Goal: Transaction & Acquisition: Purchase product/service

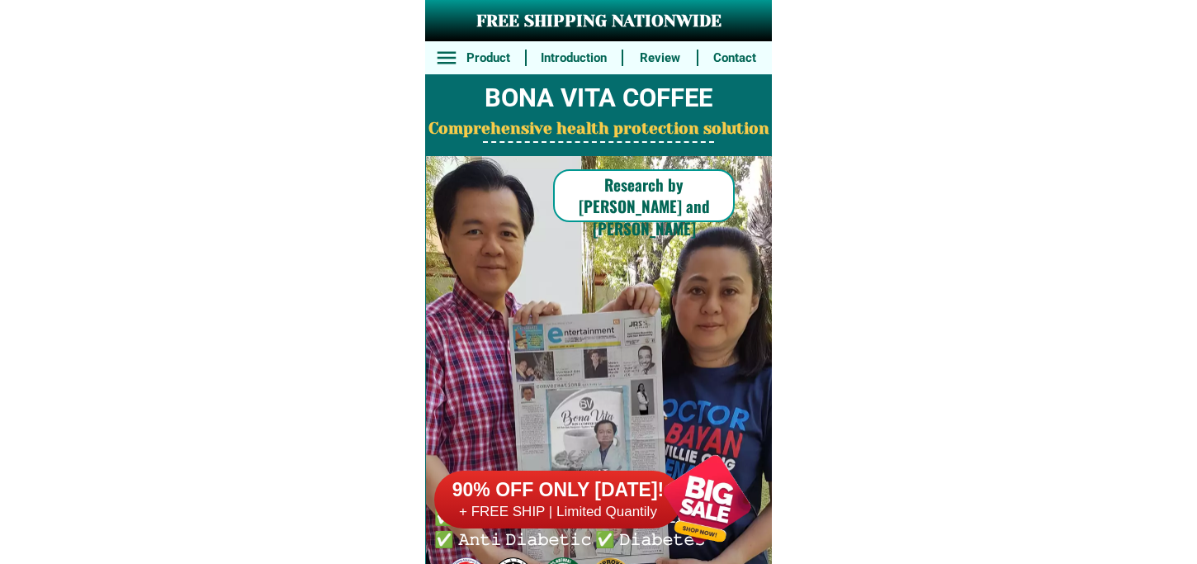
click at [697, 513] on div at bounding box center [707, 499] width 130 height 130
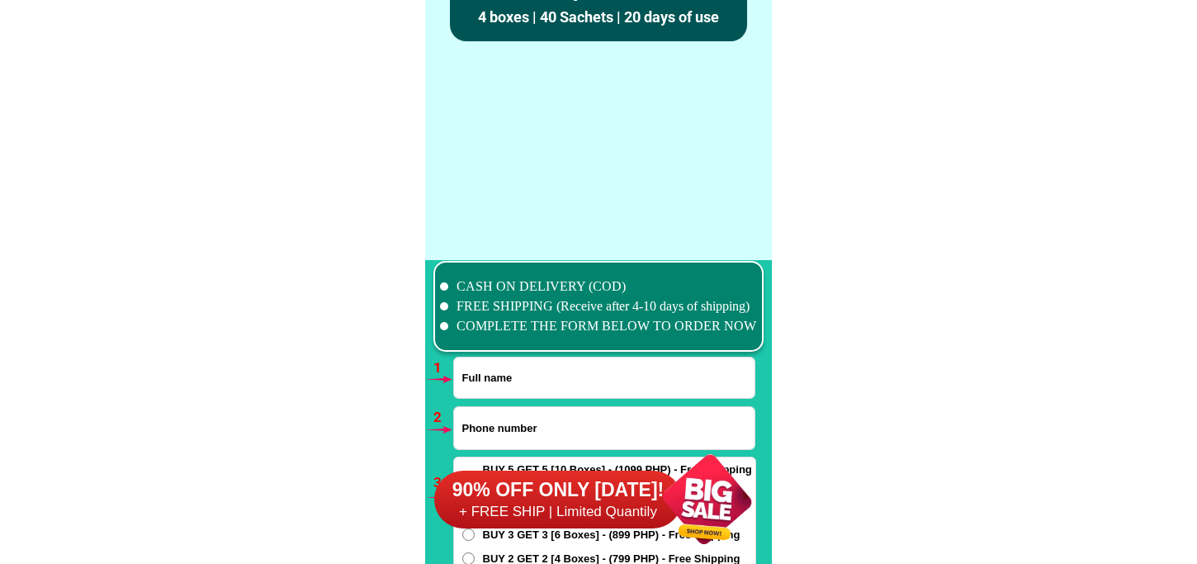
scroll to position [12138, 0]
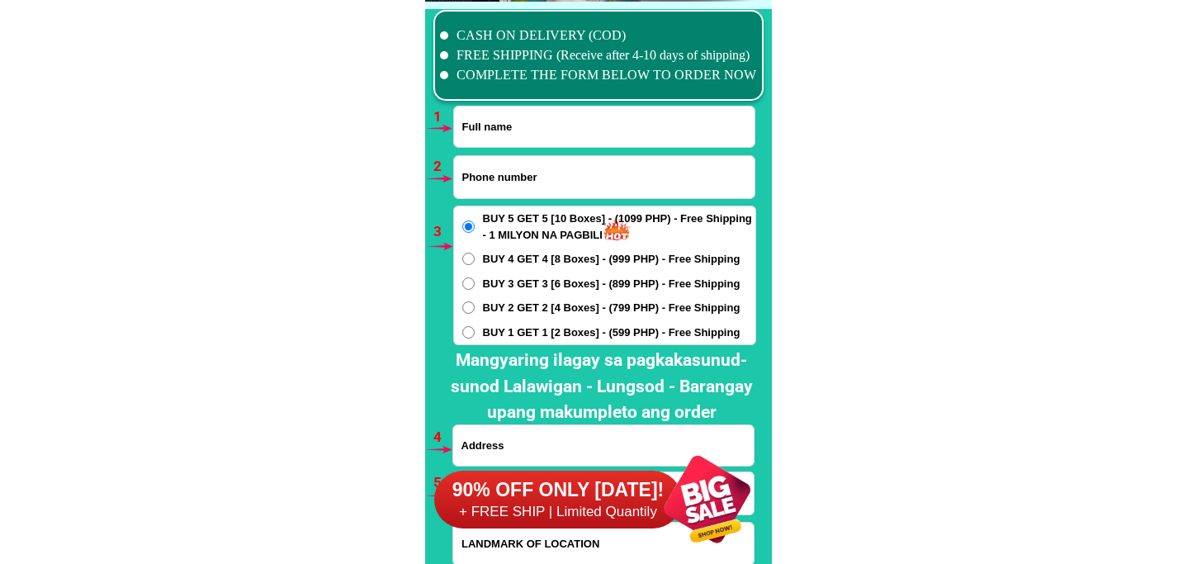
drag, startPoint x: 608, startPoint y: 135, endPoint x: 608, endPoint y: 144, distance: 9.1
click at [608, 135] on input "Input full_name" at bounding box center [604, 126] width 300 height 40
paste input "Ma. [PERSON_NAME][GEOGRAPHIC_DATA]"
type input "Ma. [PERSON_NAME][GEOGRAPHIC_DATA]"
click at [498, 168] on input "Input phone_number" at bounding box center [604, 177] width 300 height 42
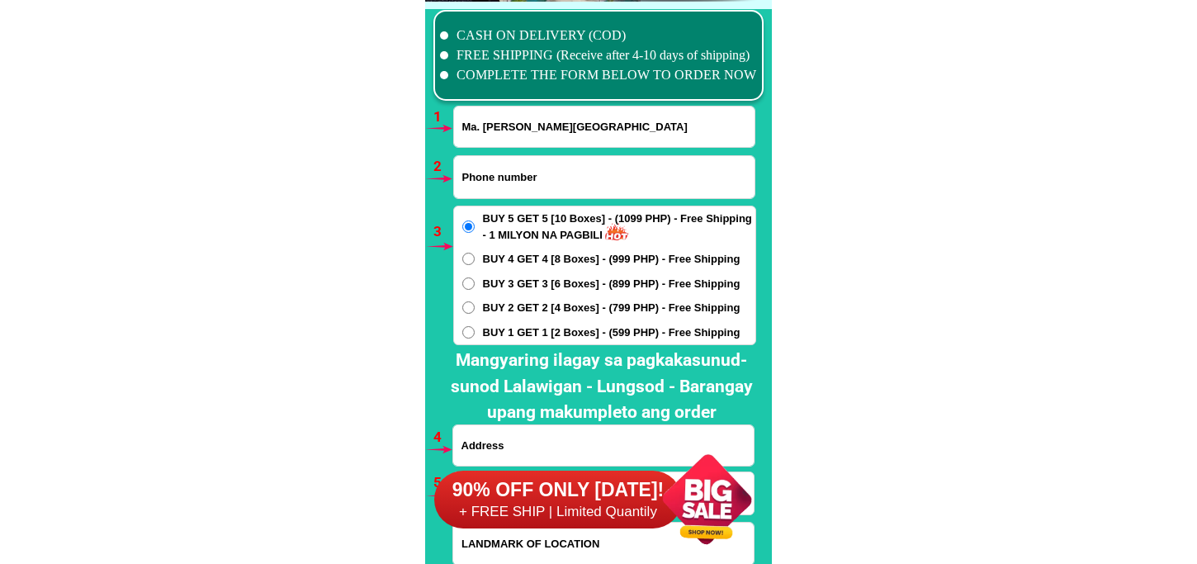
paste input "O9772940252"
drag, startPoint x: 467, startPoint y: 176, endPoint x: 442, endPoint y: 185, distance: 26.4
click at [447, 185] on div "CASH ON DELIVERY (COD) FREE SHIPPING (Receive after 4-10 days of shipping) COMP…" at bounding box center [598, 312] width 347 height 621
type input "09772940252"
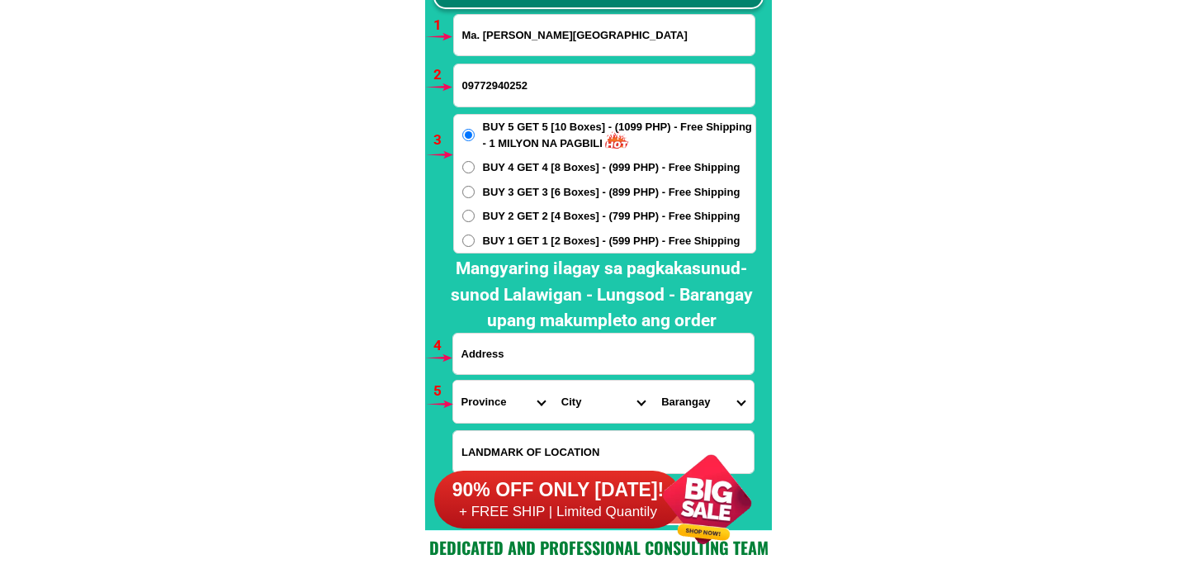
click at [524, 216] on span "BUY 2 GET 2 [4 Boxes] - (799 PHP) - Free Shipping" at bounding box center [612, 216] width 258 height 17
click at [475, 216] on input "BUY 2 GET 2 [4 Boxes] - (799 PHP) - Free Shipping" at bounding box center [468, 216] width 12 height 12
radio input "true"
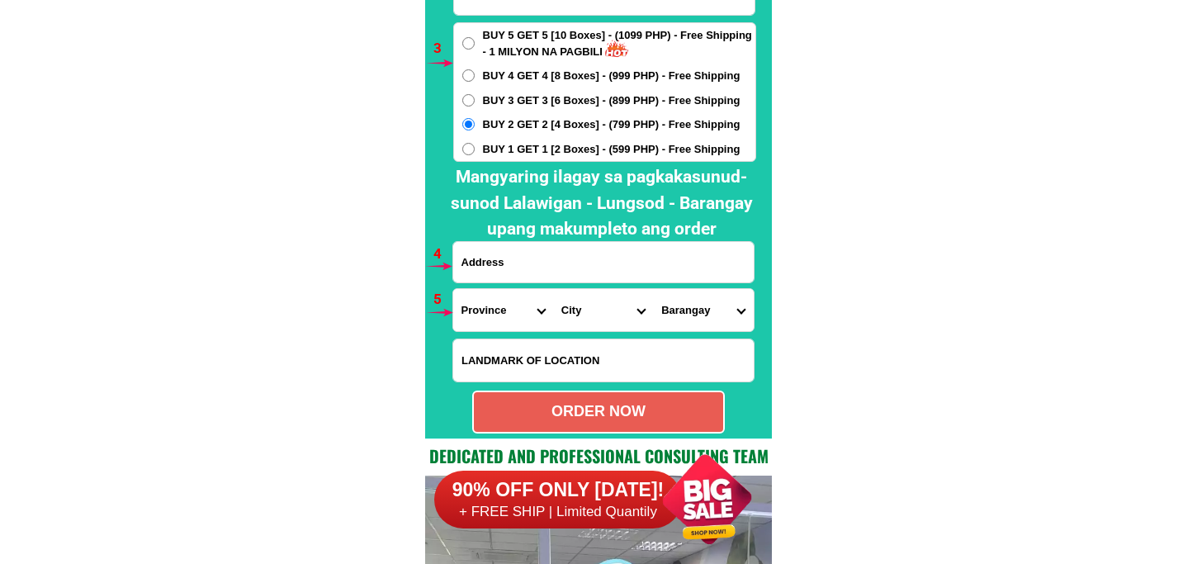
click at [528, 267] on input "Input address" at bounding box center [603, 262] width 300 height 40
paste input "[PERSON_NAME], [GEOGRAPHIC_DATA]"
type input "[PERSON_NAME], [GEOGRAPHIC_DATA]"
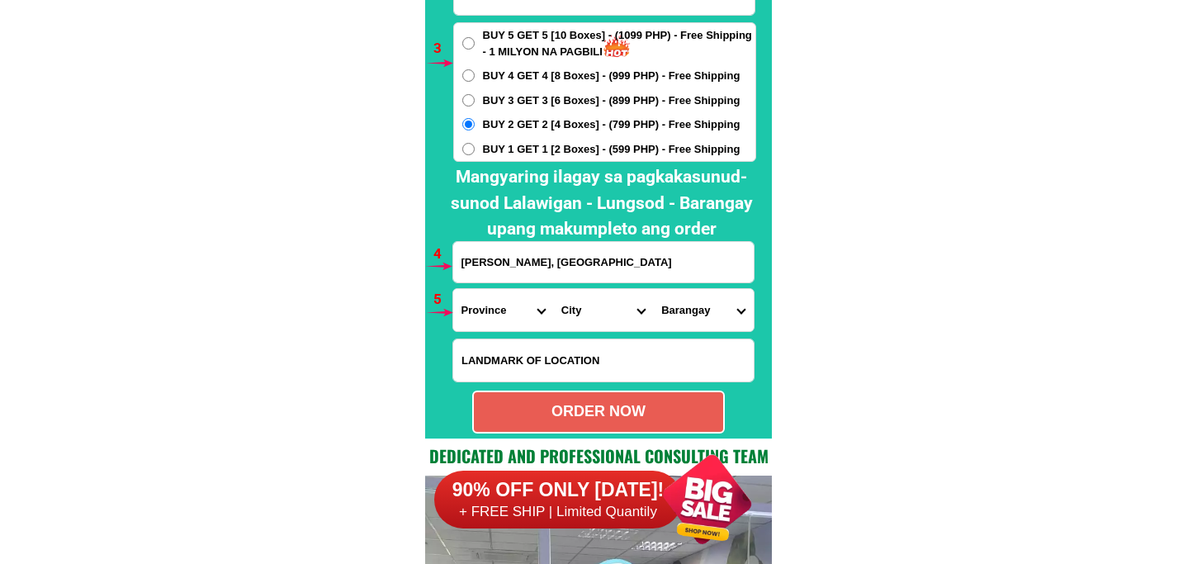
click at [491, 305] on select "Province [GEOGRAPHIC_DATA] [GEOGRAPHIC_DATA][PERSON_NAME][GEOGRAPHIC_DATA][GEOG…" at bounding box center [503, 310] width 100 height 42
select select "63_761"
click at [453, 289] on select "Province [GEOGRAPHIC_DATA] [GEOGRAPHIC_DATA][PERSON_NAME][GEOGRAPHIC_DATA][GEOG…" at bounding box center [503, 310] width 100 height 42
drag, startPoint x: 580, startPoint y: 305, endPoint x: 580, endPoint y: 296, distance: 9.9
click at [580, 299] on select "City [PERSON_NAME][GEOGRAPHIC_DATA] [GEOGRAPHIC_DATA] [GEOGRAPHIC_DATA] [GEOGRA…" at bounding box center [603, 310] width 100 height 42
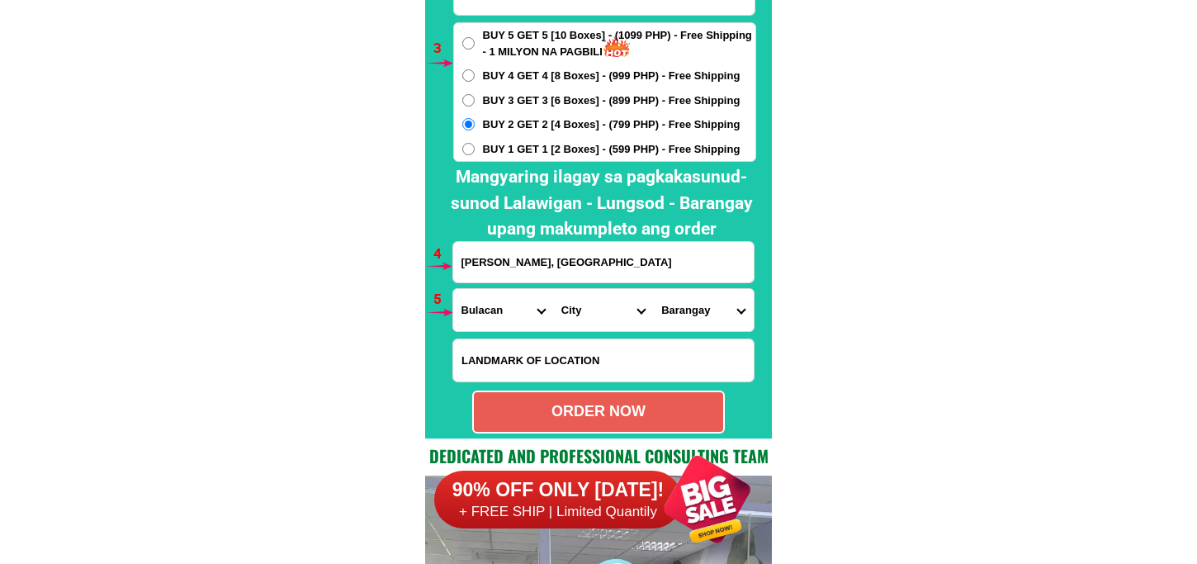
select select "63_7617068"
click at [553, 289] on select "City [PERSON_NAME][GEOGRAPHIC_DATA] [GEOGRAPHIC_DATA] [GEOGRAPHIC_DATA] [GEOGRA…" at bounding box center [603, 310] width 100 height 42
click at [679, 306] on select "[GEOGRAPHIC_DATA] [GEOGRAPHIC_DATA] [GEOGRAPHIC_DATA]-[GEOGRAPHIC_DATA] i [GEOG…" at bounding box center [703, 310] width 100 height 42
select select "63_76170685340"
click at [653, 289] on select "[GEOGRAPHIC_DATA] [GEOGRAPHIC_DATA] [GEOGRAPHIC_DATA]-[GEOGRAPHIC_DATA] i [GEOG…" at bounding box center [703, 310] width 100 height 42
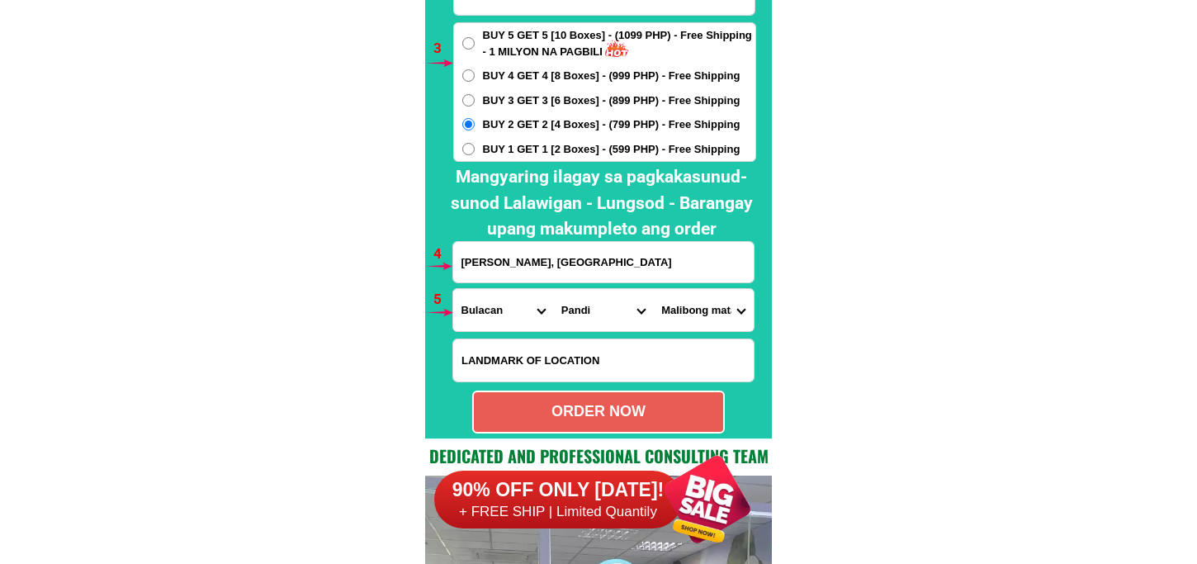
click at [608, 393] on div "ORDER NOW" at bounding box center [598, 411] width 253 height 43
radio input "true"
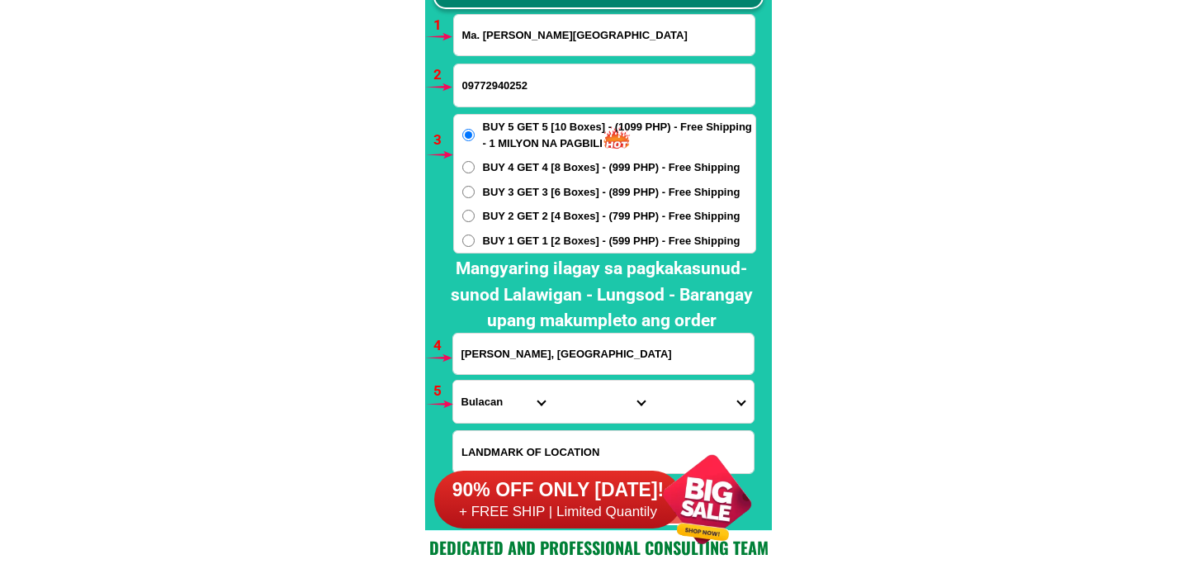
scroll to position [12046, 0]
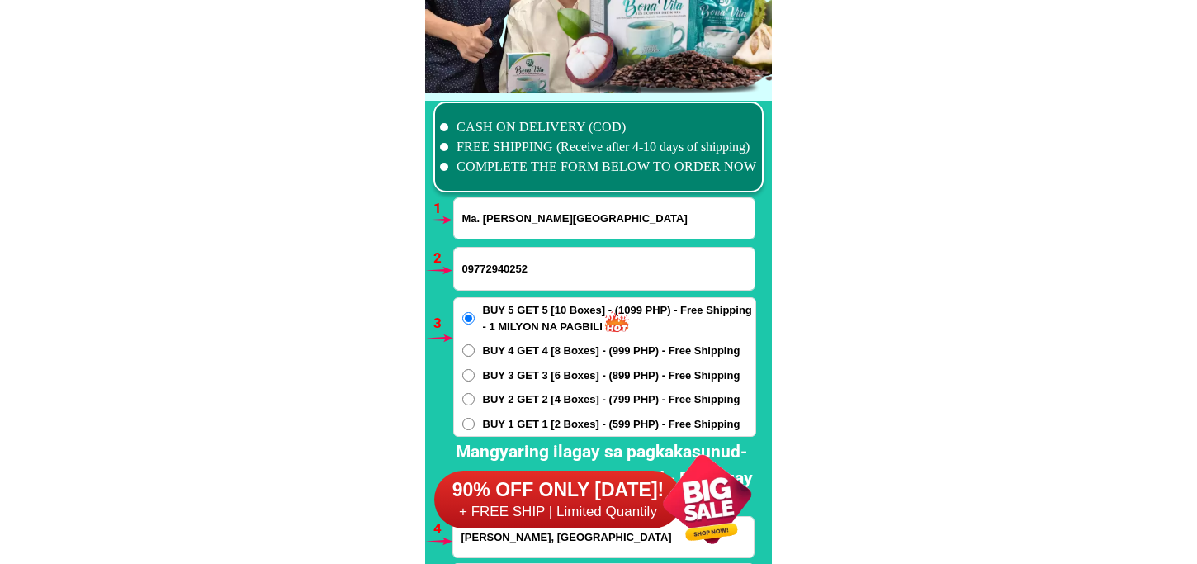
click at [508, 204] on input "Ma. [PERSON_NAME][GEOGRAPHIC_DATA]" at bounding box center [604, 218] width 300 height 40
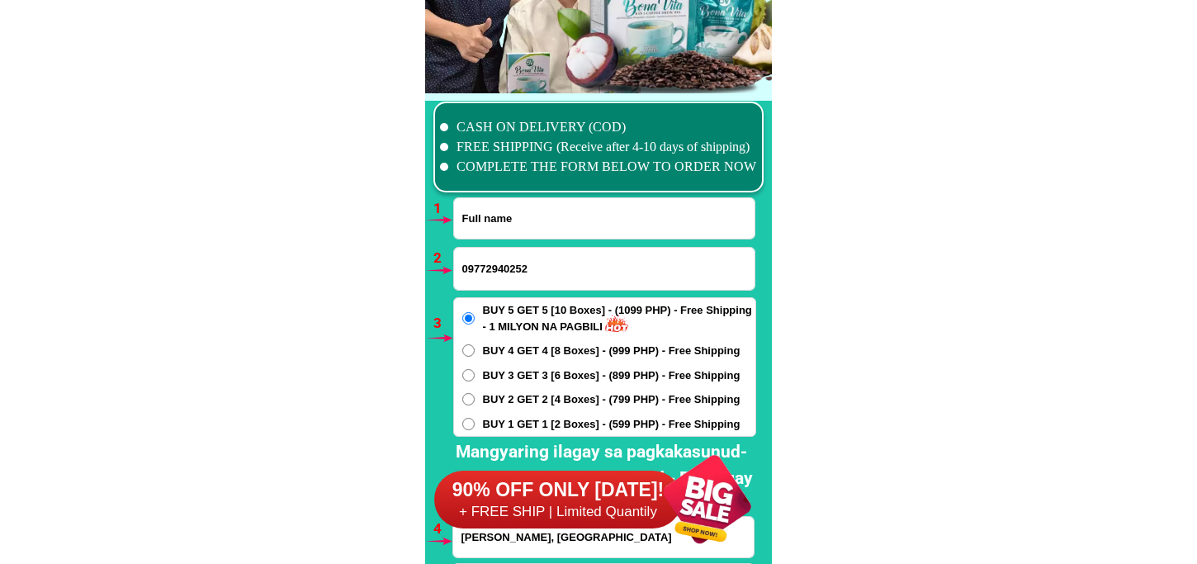
paste input "[PERSON_NAME]"
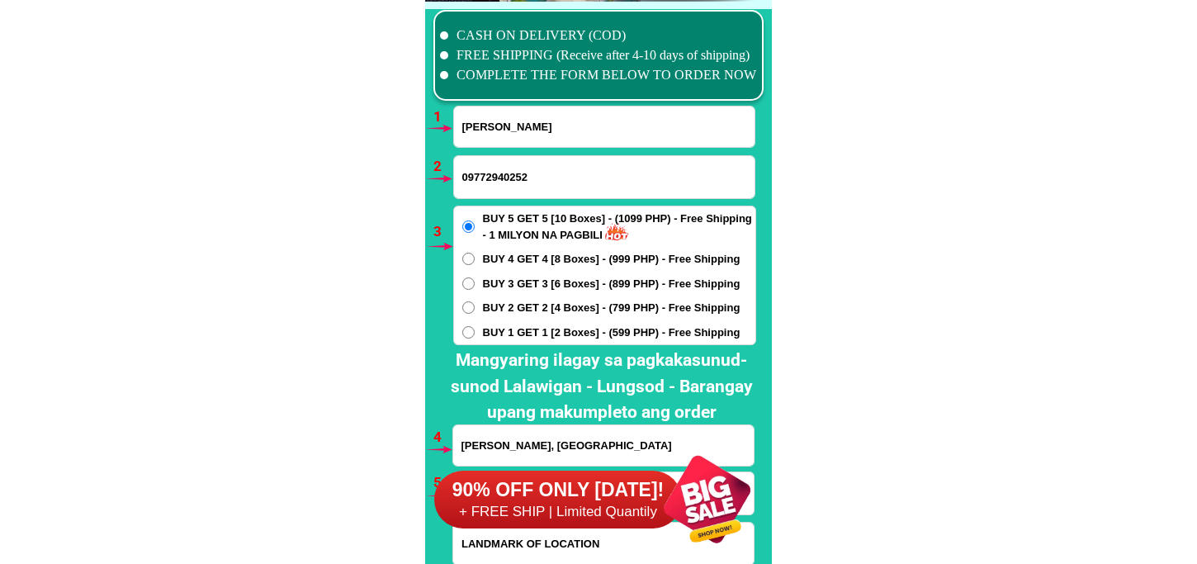
scroll to position [12230, 0]
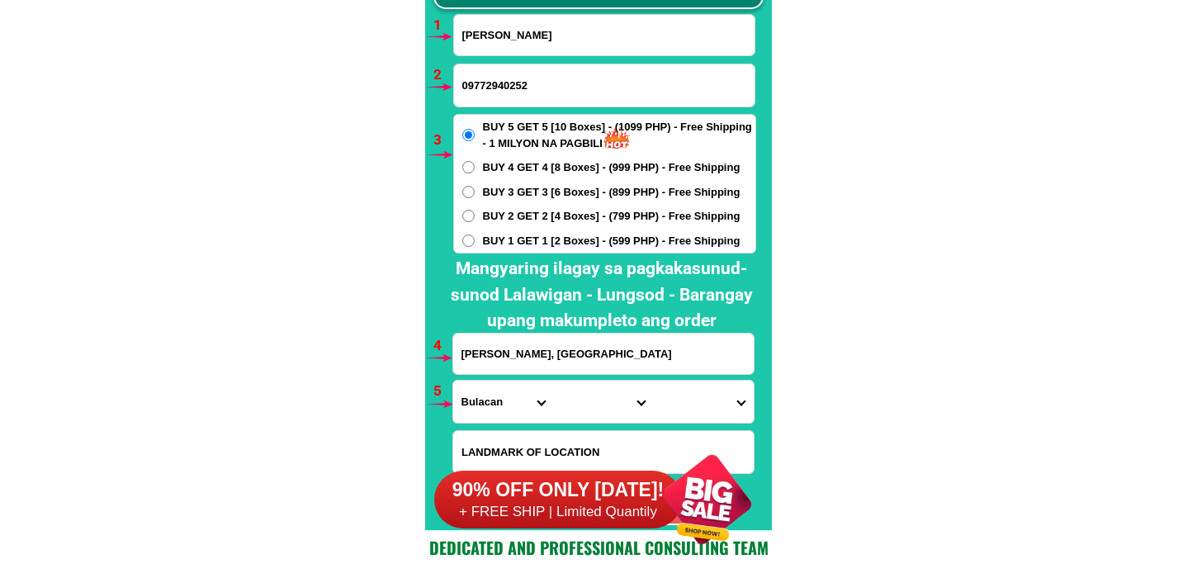
type input "[PERSON_NAME]"
drag, startPoint x: 514, startPoint y: 87, endPoint x: 507, endPoint y: 96, distance: 11.1
click at [514, 87] on input "09772940252" at bounding box center [604, 85] width 300 height 42
paste input "09772892963"
type input "09772892963"
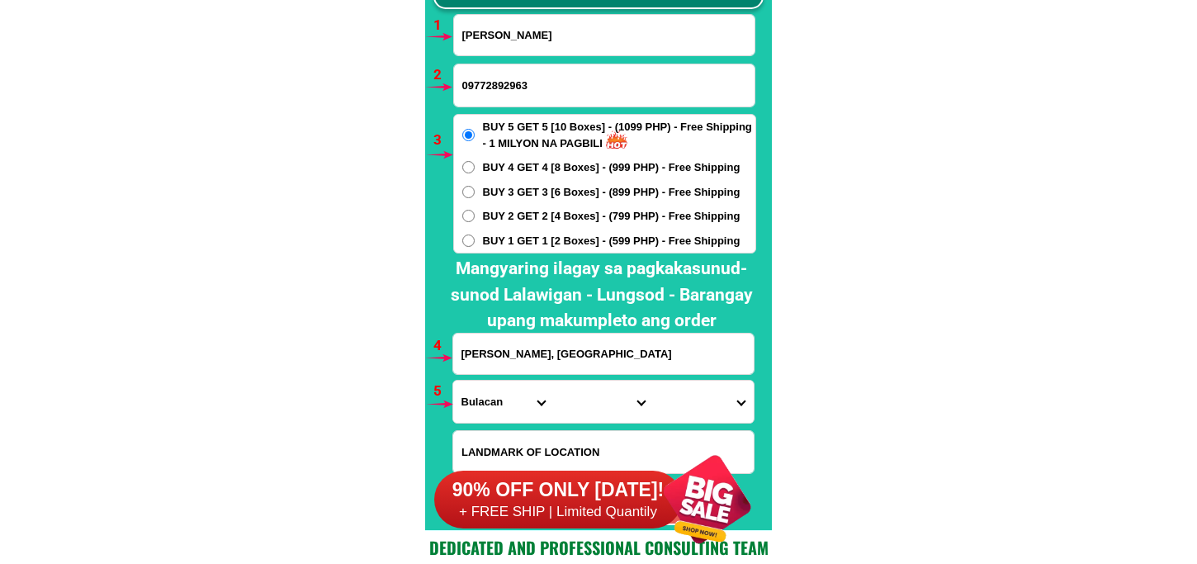
click at [590, 337] on input "[PERSON_NAME], [GEOGRAPHIC_DATA]" at bounding box center [603, 353] width 300 height 40
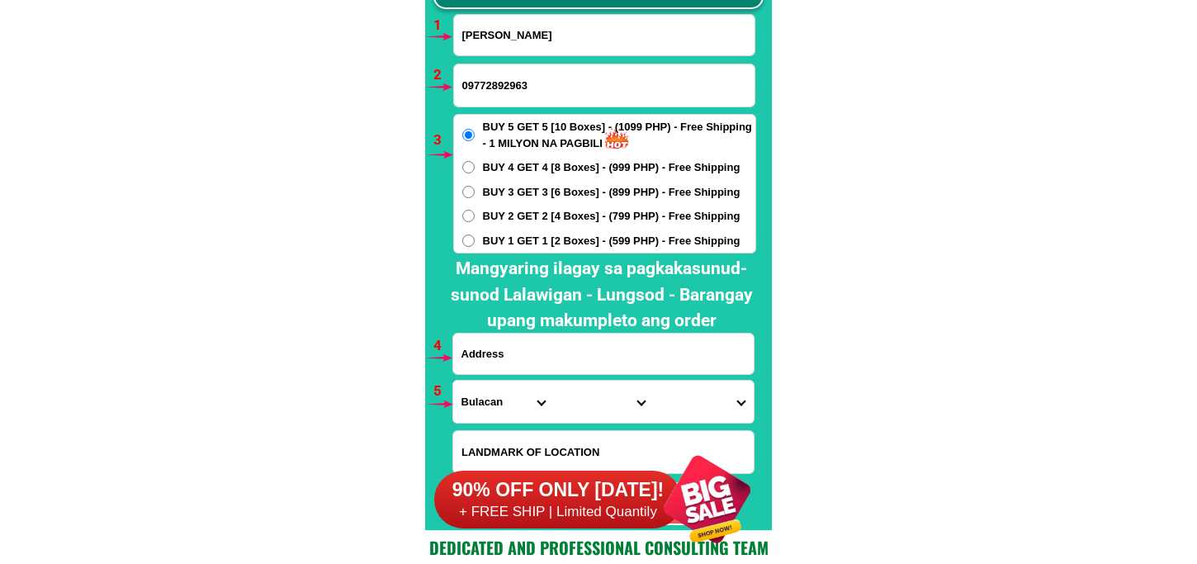
paste input "purok7 cawit extension [PERSON_NAME] near [GEOGRAPHIC_DATA][PERSON_NAME] campus"
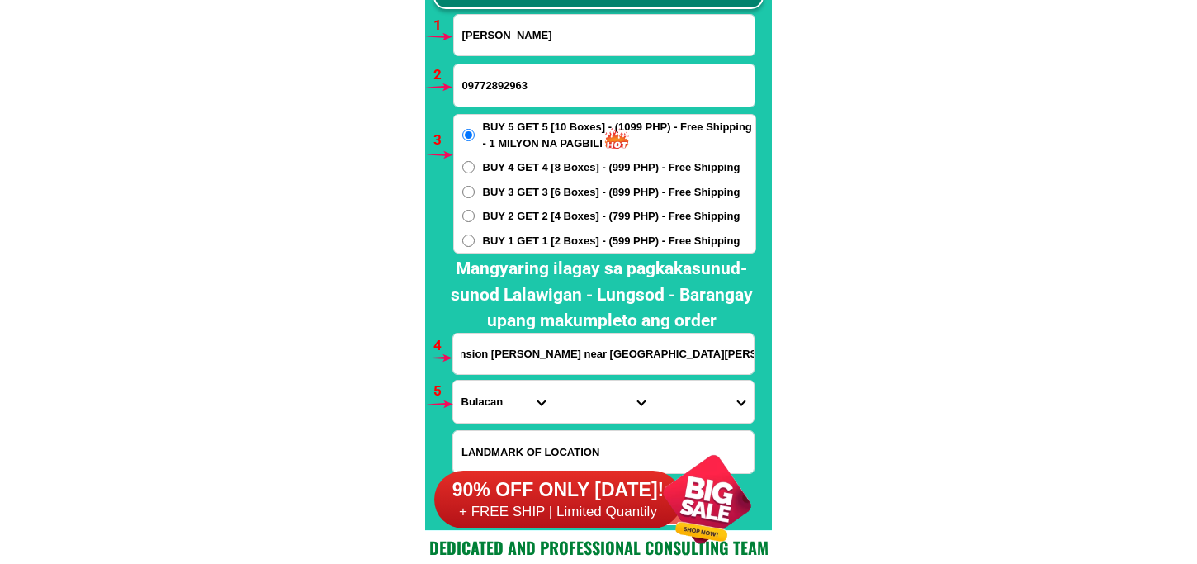
type input "purok7 cawit extension [PERSON_NAME] near [GEOGRAPHIC_DATA][PERSON_NAME] campus"
click at [499, 211] on span "BUY 2 GET 2 [4 Boxes] - (799 PHP) - Free Shipping" at bounding box center [612, 216] width 258 height 17
click at [475, 211] on input "BUY 2 GET 2 [4 Boxes] - (799 PHP) - Free Shipping" at bounding box center [468, 216] width 12 height 12
radio input "true"
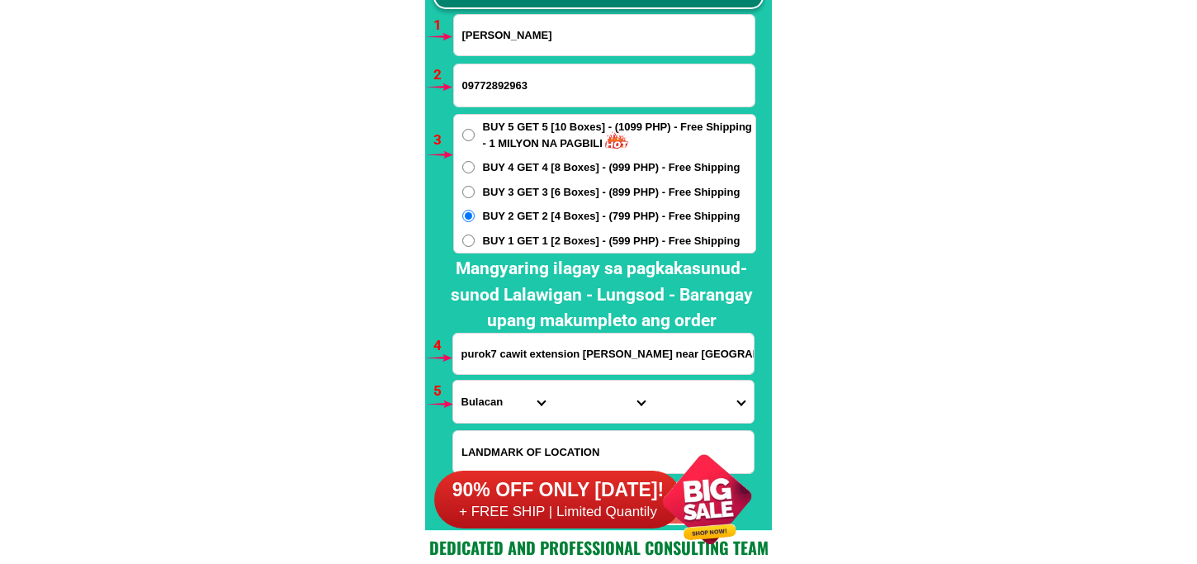
scroll to position [12321, 0]
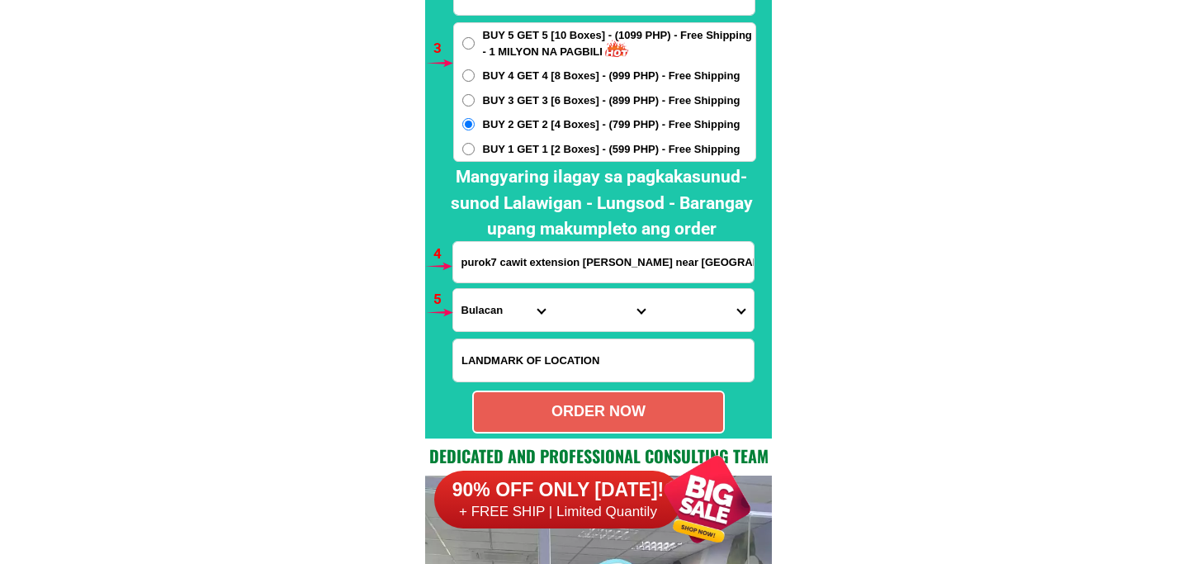
click at [507, 305] on select "Province [GEOGRAPHIC_DATA] [GEOGRAPHIC_DATA][PERSON_NAME][GEOGRAPHIC_DATA][GEOG…" at bounding box center [503, 310] width 100 height 42
select select "63_662"
click at [453, 289] on select "Province [GEOGRAPHIC_DATA] [GEOGRAPHIC_DATA][PERSON_NAME][GEOGRAPHIC_DATA][GEOG…" at bounding box center [503, 310] width 100 height 42
click at [582, 315] on select "City [GEOGRAPHIC_DATA] Bulan Bulusan Castilla [PERSON_NAME] [PERSON_NAME] Santa…" at bounding box center [603, 310] width 100 height 42
click at [553, 289] on select "City [GEOGRAPHIC_DATA] Bulan Bulusan Castilla [PERSON_NAME] [PERSON_NAME] Santa…" at bounding box center [603, 310] width 100 height 42
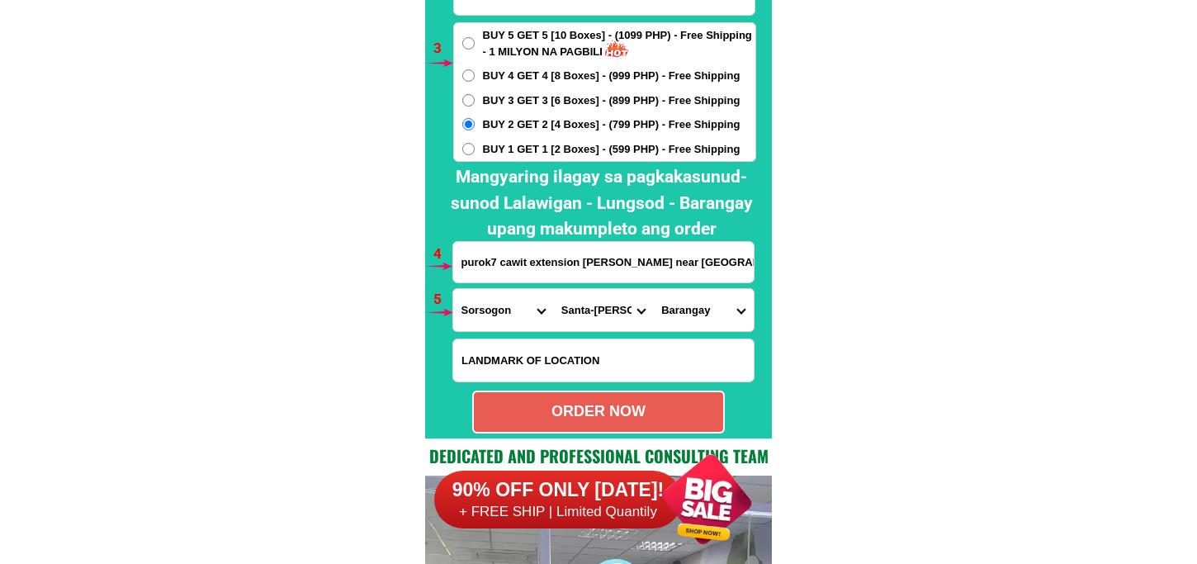
click at [609, 317] on select "City [GEOGRAPHIC_DATA] Bulan Bulusan Castilla [PERSON_NAME] [PERSON_NAME] Santa…" at bounding box center [603, 310] width 100 height 42
select select "63_6622215"
click at [553, 289] on select "City [GEOGRAPHIC_DATA] Bulan Bulusan Castilla [PERSON_NAME] [PERSON_NAME] Santa…" at bounding box center [603, 310] width 100 height 42
click at [714, 329] on select "[GEOGRAPHIC_DATA] Aguada sur Anibong Bacalon Bacolod Banacud [PERSON_NAME] Bini…" at bounding box center [703, 310] width 100 height 42
click at [653, 289] on select "[GEOGRAPHIC_DATA] Aguada sur Anibong Bacalon Bacolod Banacud [PERSON_NAME] Bini…" at bounding box center [703, 310] width 100 height 42
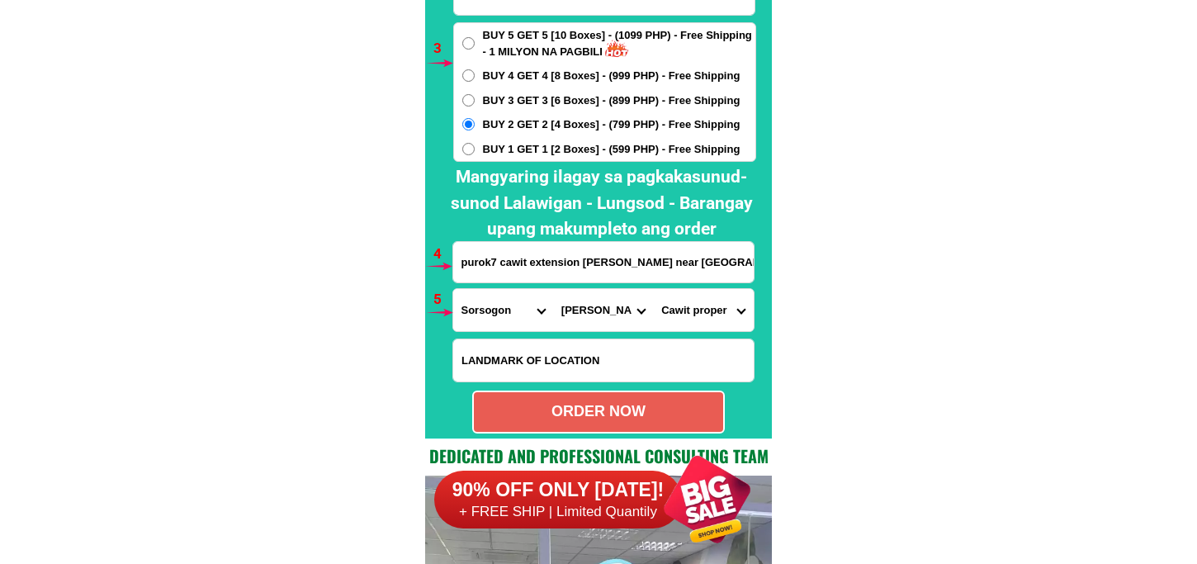
drag, startPoint x: 719, startPoint y: 299, endPoint x: 718, endPoint y: 289, distance: 9.9
click at [718, 300] on select "[GEOGRAPHIC_DATA] Aguada sur Anibong Bacalon Bacolod Banacud [PERSON_NAME] Bini…" at bounding box center [703, 310] width 100 height 42
select select "63_66222154474"
click at [653, 289] on select "[GEOGRAPHIC_DATA] Aguada sur Anibong Bacalon Bacolod Banacud [PERSON_NAME] Bini…" at bounding box center [703, 310] width 100 height 42
click at [650, 406] on div "ORDER NOW" at bounding box center [598, 411] width 249 height 22
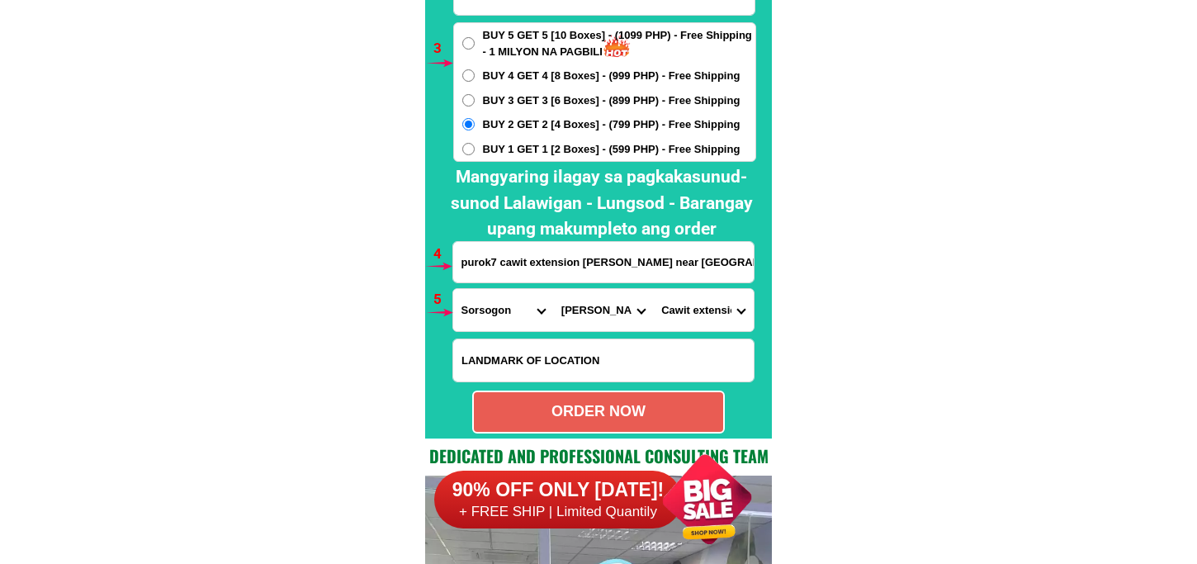
type input "09772892963"
radio input "true"
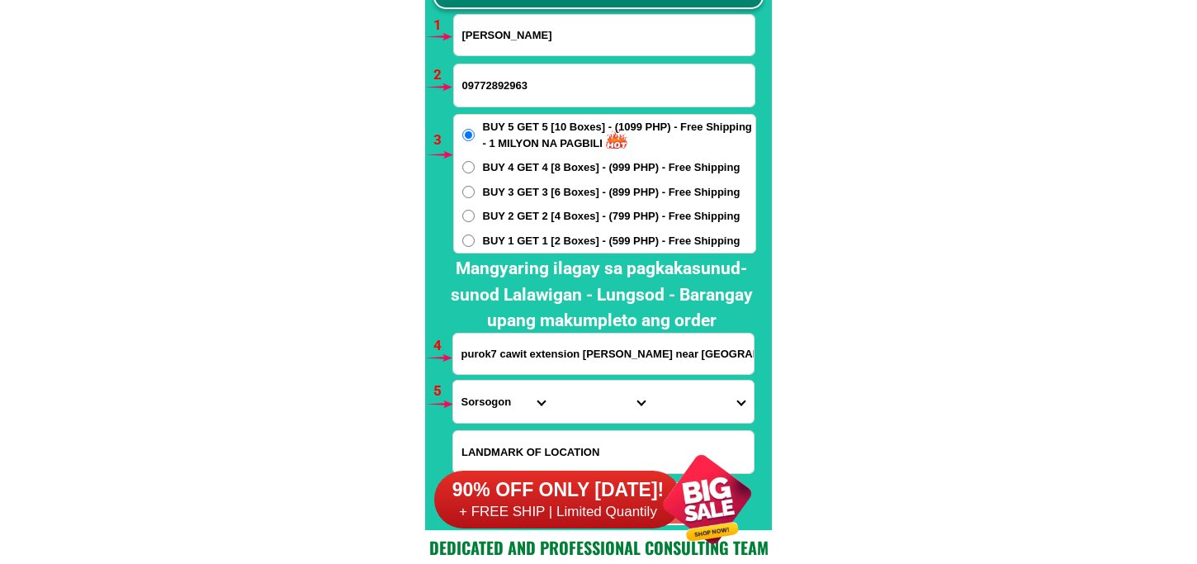
click at [515, 43] on input "[PERSON_NAME]" at bounding box center [604, 35] width 300 height 40
paste input "[PERSON_NAME]"
type input "[PERSON_NAME]"
click at [547, 92] on input "09772892963" at bounding box center [604, 85] width 300 height 42
paste input "0966 163 9789"
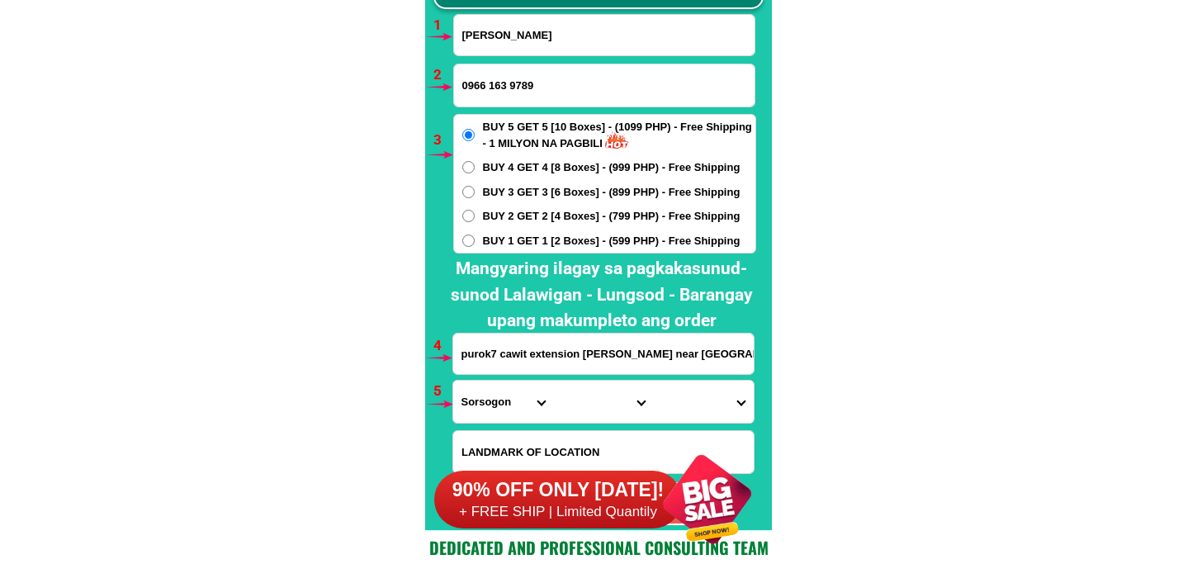
click at [489, 92] on input "0966 163 9789" at bounding box center [604, 85] width 300 height 42
click at [509, 85] on input "0966163 9789" at bounding box center [604, 85] width 300 height 42
click at [505, 85] on input "0966163 9789" at bounding box center [604, 85] width 300 height 42
type input "09661639789"
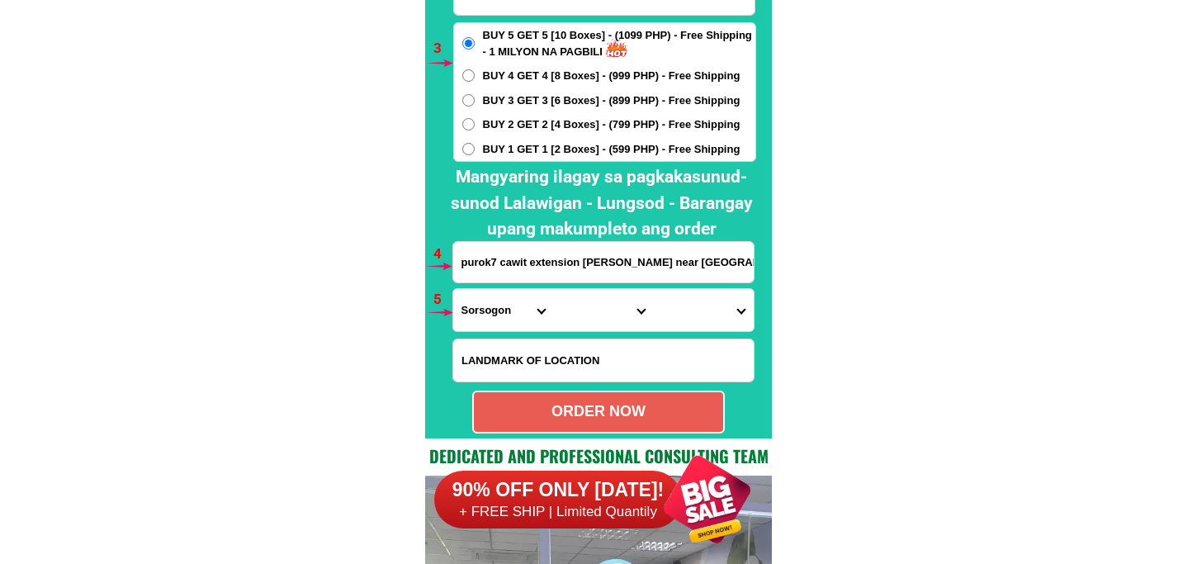
click at [502, 265] on input "purok7 cawit extension [PERSON_NAME] near [GEOGRAPHIC_DATA][PERSON_NAME] campus" at bounding box center [603, 262] width 300 height 40
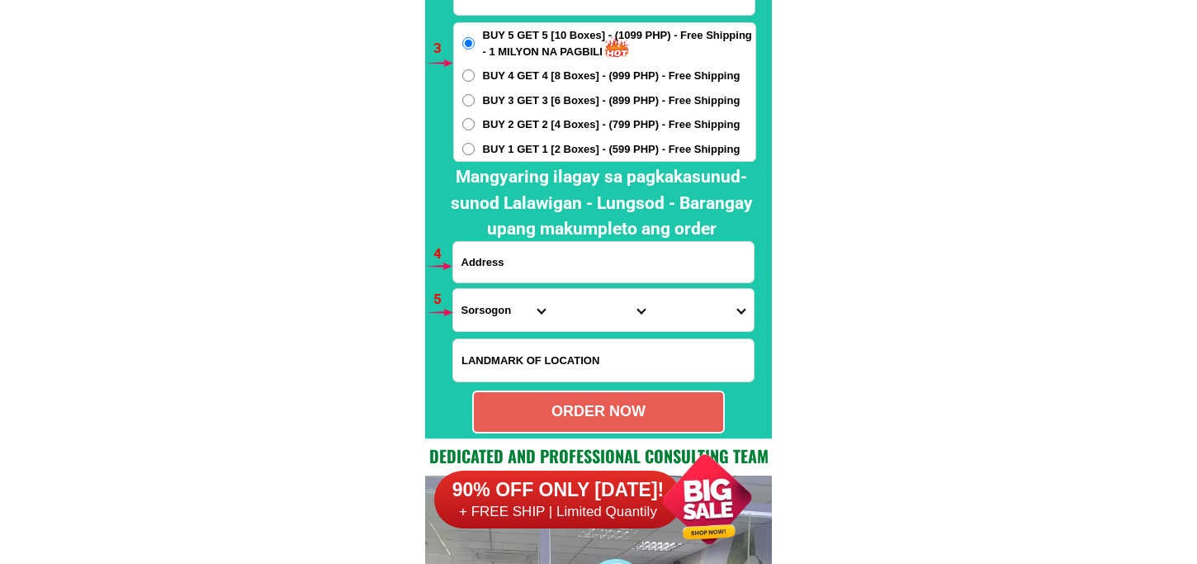
paste input "62 ,[PERSON_NAME][GEOGRAPHIC_DATA] ,Purok 1 [GEOGRAPHIC_DATA][PERSON_NAME][GEOG…"
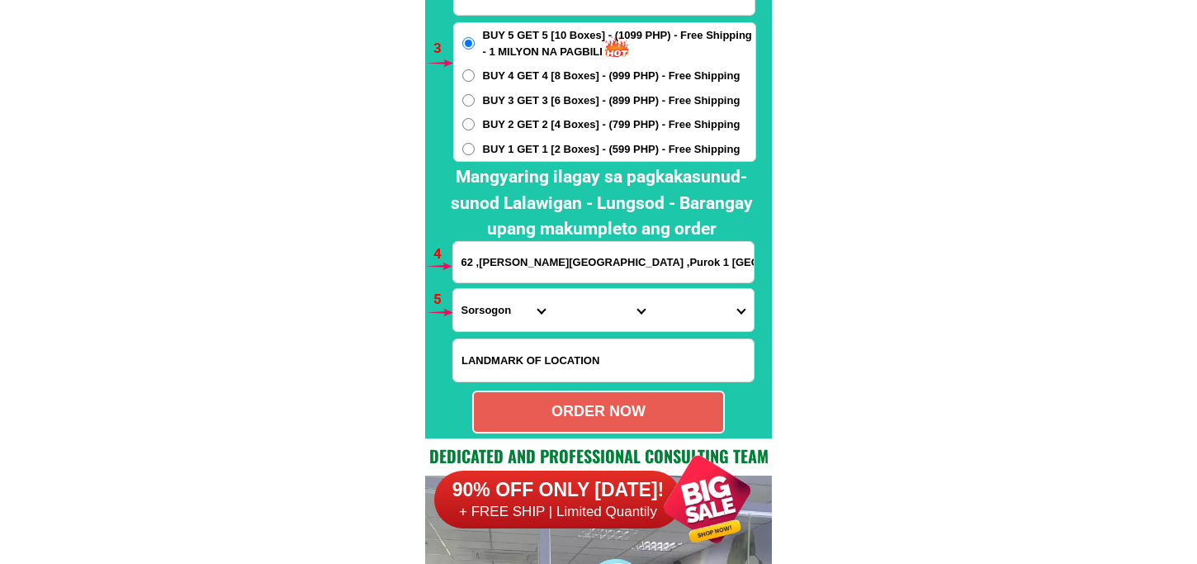
scroll to position [0, 53]
type input "62 ,[PERSON_NAME][GEOGRAPHIC_DATA] ,Purok 1 [GEOGRAPHIC_DATA][PERSON_NAME][GEOG…"
click at [491, 308] on select "Province [GEOGRAPHIC_DATA] [GEOGRAPHIC_DATA][PERSON_NAME][GEOGRAPHIC_DATA][GEOG…" at bounding box center [503, 310] width 100 height 42
select select "63_779"
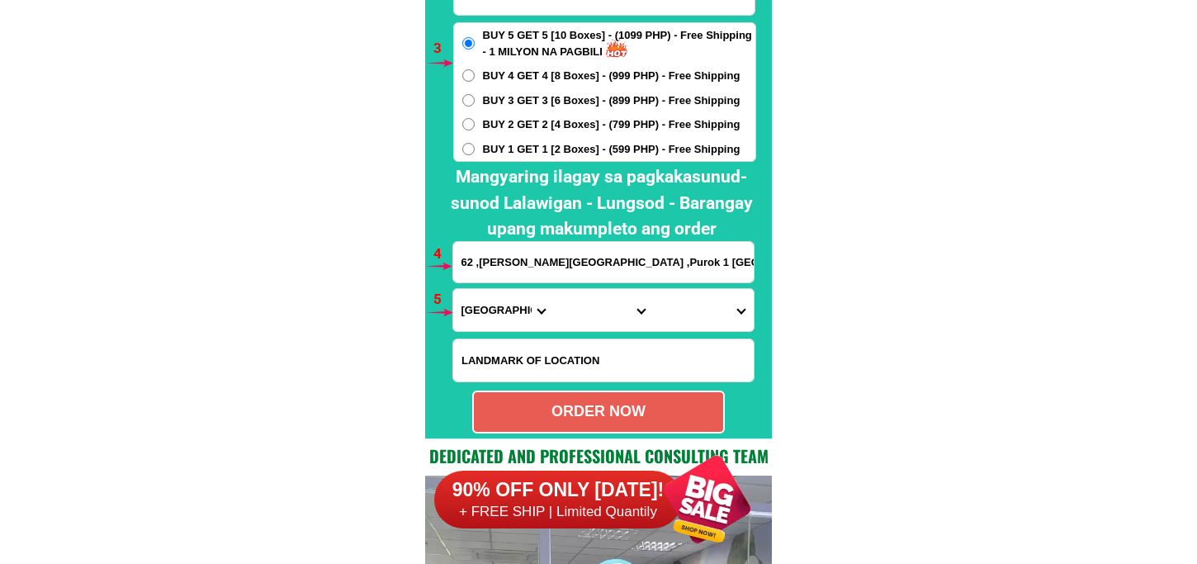
click at [453, 289] on select "Province [GEOGRAPHIC_DATA] [GEOGRAPHIC_DATA][PERSON_NAME][GEOGRAPHIC_DATA][GEOG…" at bounding box center [503, 310] width 100 height 42
drag, startPoint x: 593, startPoint y: 300, endPoint x: 593, endPoint y: 290, distance: 9.9
click at [593, 298] on select "City [GEOGRAPHIC_DATA]-city [GEOGRAPHIC_DATA] Arayat Bacolor [GEOGRAPHIC_DATA] …" at bounding box center [603, 310] width 100 height 42
select select "63_7793725"
click at [553, 289] on select "City [GEOGRAPHIC_DATA]-city [GEOGRAPHIC_DATA] Arayat Bacolor [GEOGRAPHIC_DATA] …" at bounding box center [603, 310] width 100 height 42
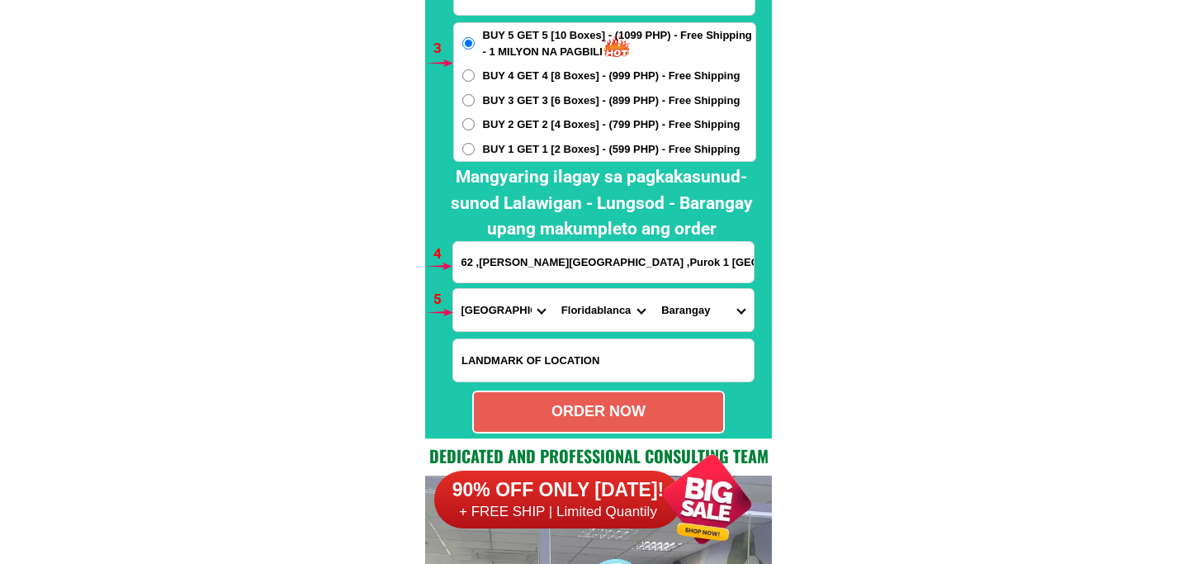
click at [700, 298] on select "Barangay [PERSON_NAME] air base [PERSON_NAME] Bodega Cabangcalan Calantas [PERS…" at bounding box center [703, 310] width 100 height 42
select select "63_779372553156"
click at [653, 289] on select "Barangay [PERSON_NAME] air base [PERSON_NAME] Bodega Cabangcalan Calantas [PERS…" at bounding box center [703, 310] width 100 height 42
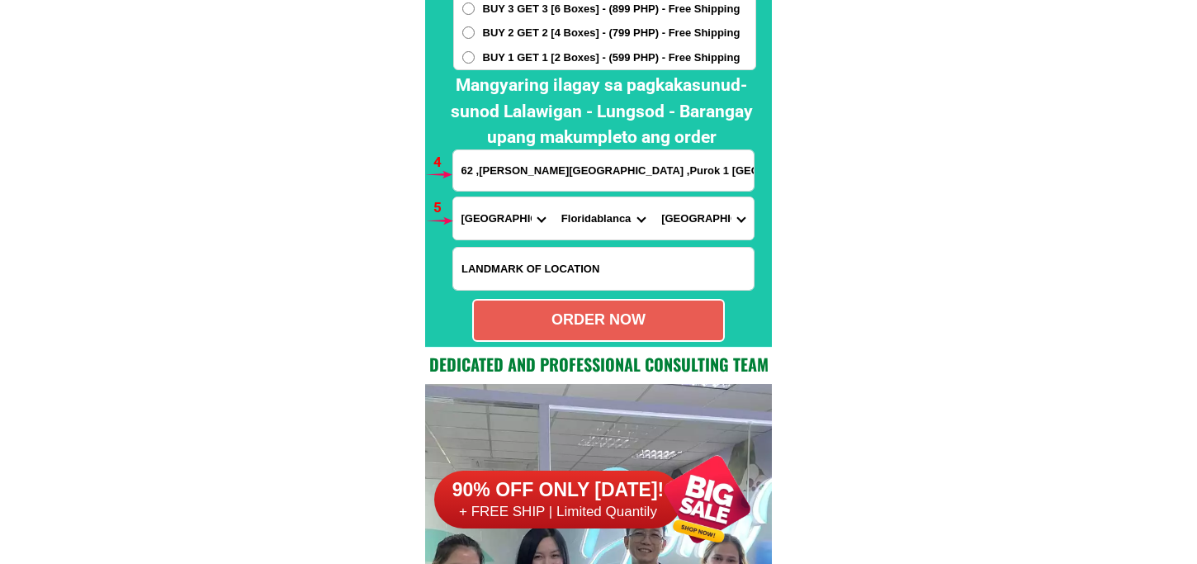
click at [650, 317] on div "ORDER NOW" at bounding box center [598, 320] width 249 height 22
radio input "true"
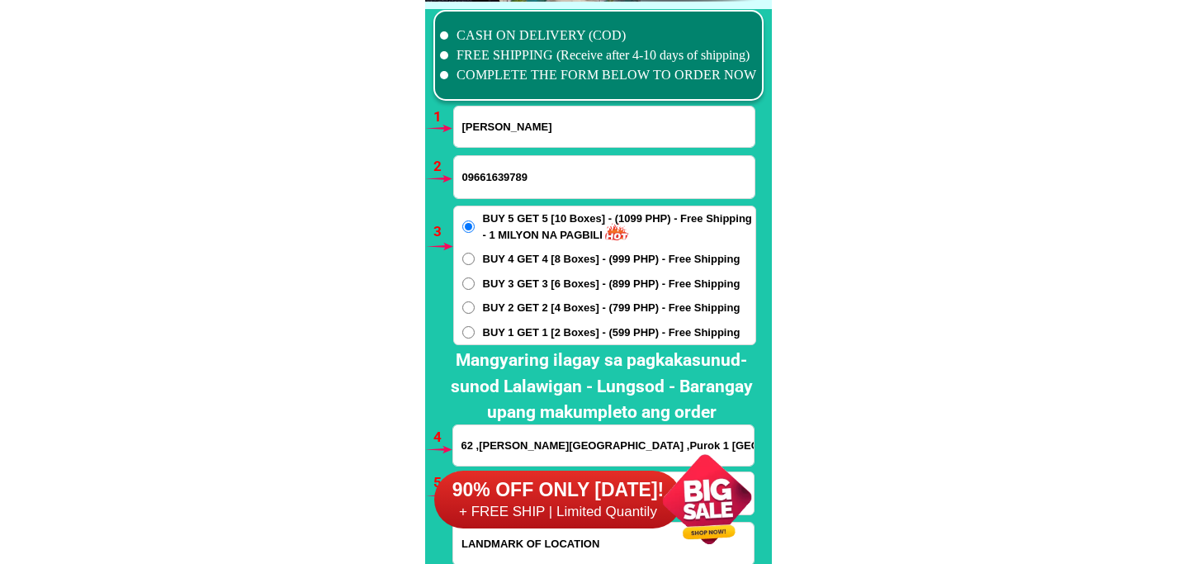
click at [489, 129] on input "[PERSON_NAME]" at bounding box center [604, 126] width 300 height 40
paste input "[PERSON_NAME]"
type input "[PERSON_NAME]"
click at [531, 158] on input "09661639789" at bounding box center [604, 177] width 300 height 42
paste input "09055264561"
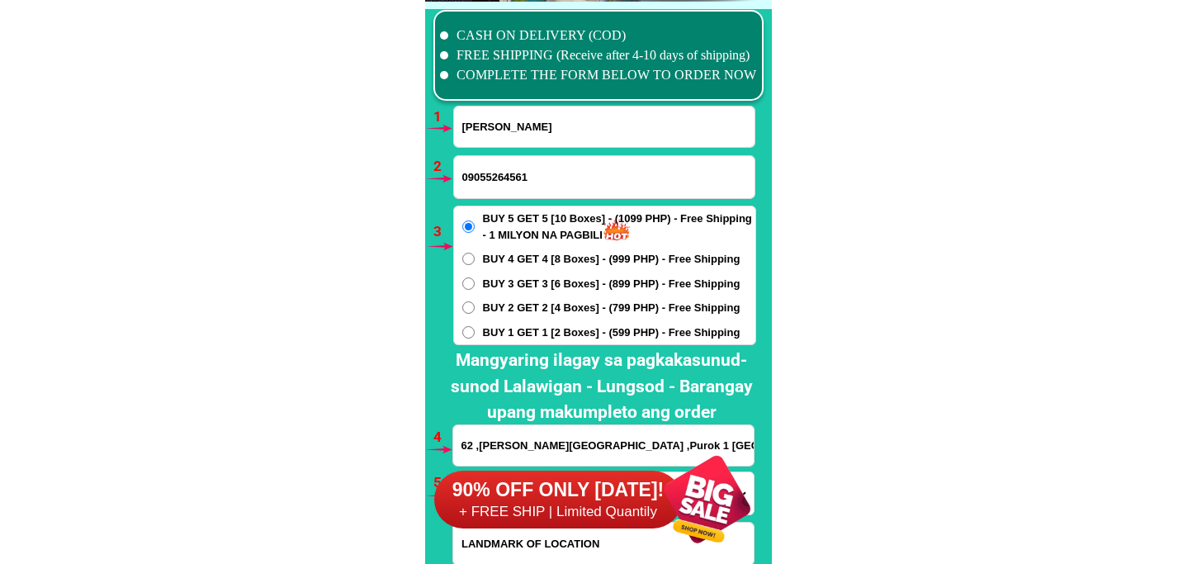
type input "09055264561"
click at [513, 324] on span "BUY 1 GET 1 [2 Boxes] - (599 PHP) - Free Shipping" at bounding box center [612, 332] width 258 height 17
click at [475, 326] on input "BUY 1 GET 1 [2 Boxes] - (599 PHP) - Free Shipping" at bounding box center [468, 332] width 12 height 12
radio input "true"
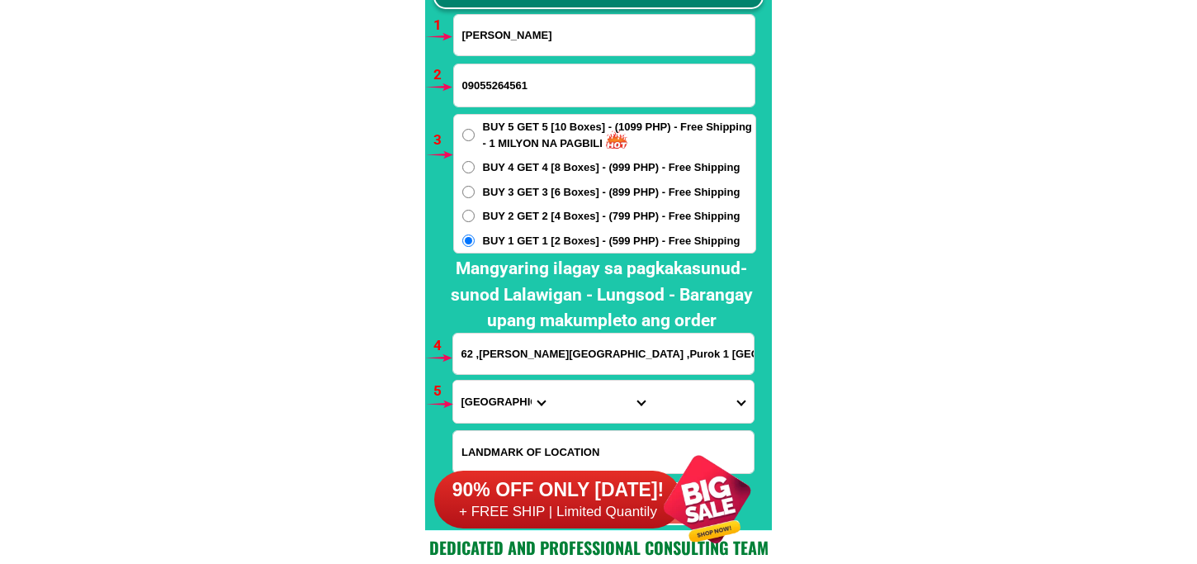
click at [518, 350] on input "62 ,[PERSON_NAME][GEOGRAPHIC_DATA] ,Purok 1 [GEOGRAPHIC_DATA][PERSON_NAME][GEOG…" at bounding box center [603, 353] width 300 height 40
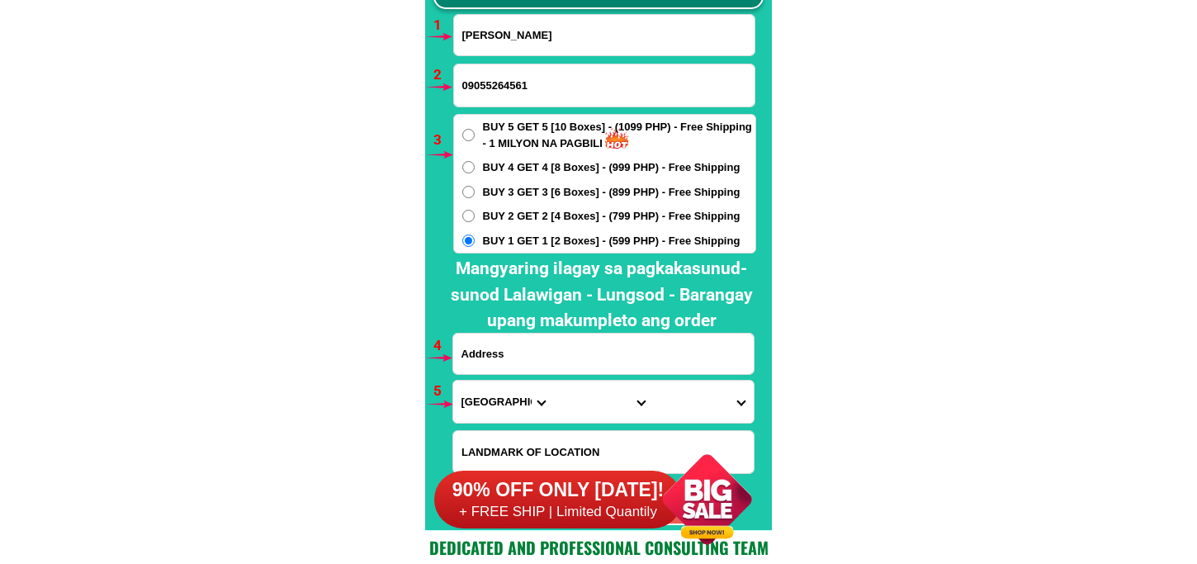
paste input "unit 104 no 26 zodiac [GEOGRAPHIC_DATA] I subd [PERSON_NAME] uno Las pinas near…"
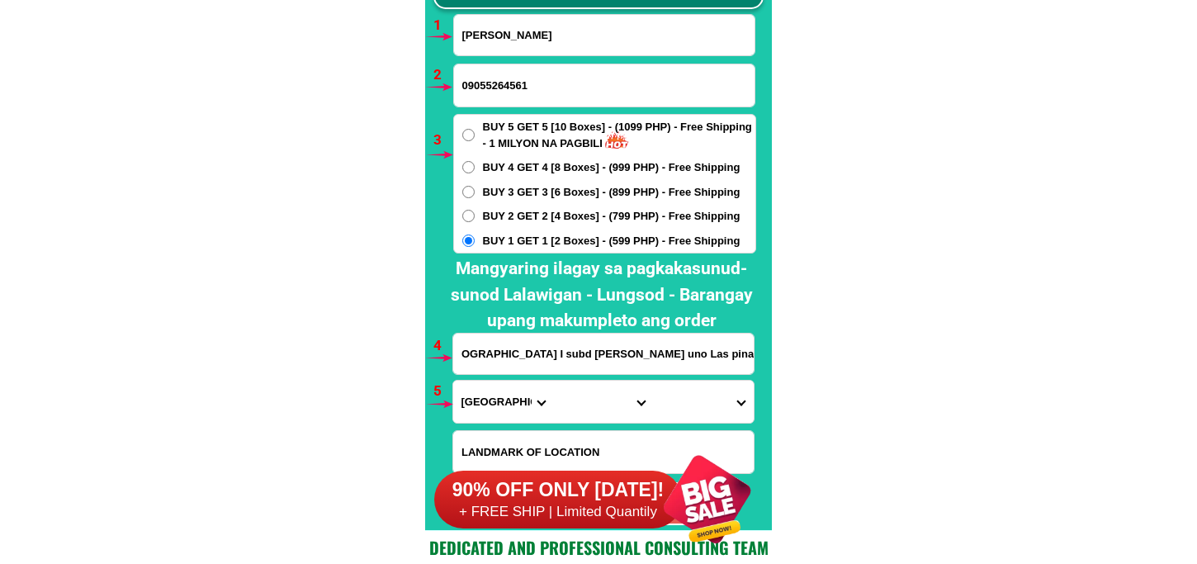
type input "unit 104 no 26 zodiac [GEOGRAPHIC_DATA] I subd [PERSON_NAME] uno Las pinas near…"
click at [481, 417] on select "Province [GEOGRAPHIC_DATA] [GEOGRAPHIC_DATA][PERSON_NAME][GEOGRAPHIC_DATA][GEOG…" at bounding box center [503, 402] width 100 height 42
select select "63_219"
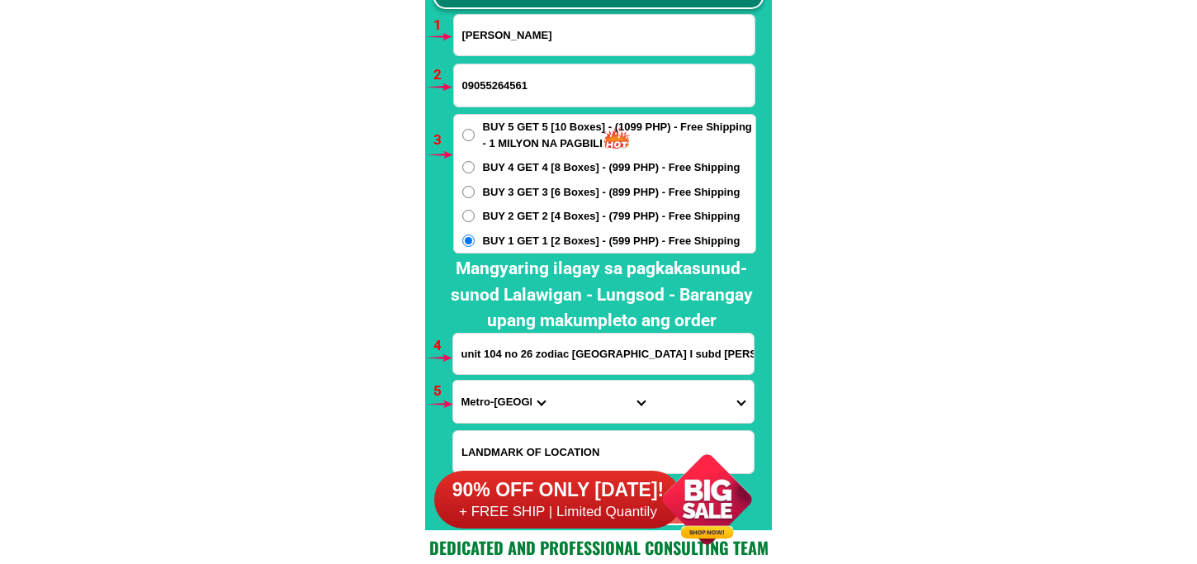
click at [453, 381] on select "Province [GEOGRAPHIC_DATA] [GEOGRAPHIC_DATA][PERSON_NAME][GEOGRAPHIC_DATA][GEOG…" at bounding box center [503, 402] width 100 height 42
click at [599, 391] on select "City [GEOGRAPHIC_DATA] [GEOGRAPHIC_DATA] [GEOGRAPHIC_DATA] [GEOGRAPHIC_DATA]-ci…" at bounding box center [603, 402] width 100 height 42
select select "63_2199576"
click at [553, 381] on select "City [GEOGRAPHIC_DATA] [GEOGRAPHIC_DATA] [GEOGRAPHIC_DATA] [GEOGRAPHIC_DATA]-ci…" at bounding box center [603, 402] width 100 height 42
drag, startPoint x: 716, startPoint y: 414, endPoint x: 713, endPoint y: 380, distance: 34.8
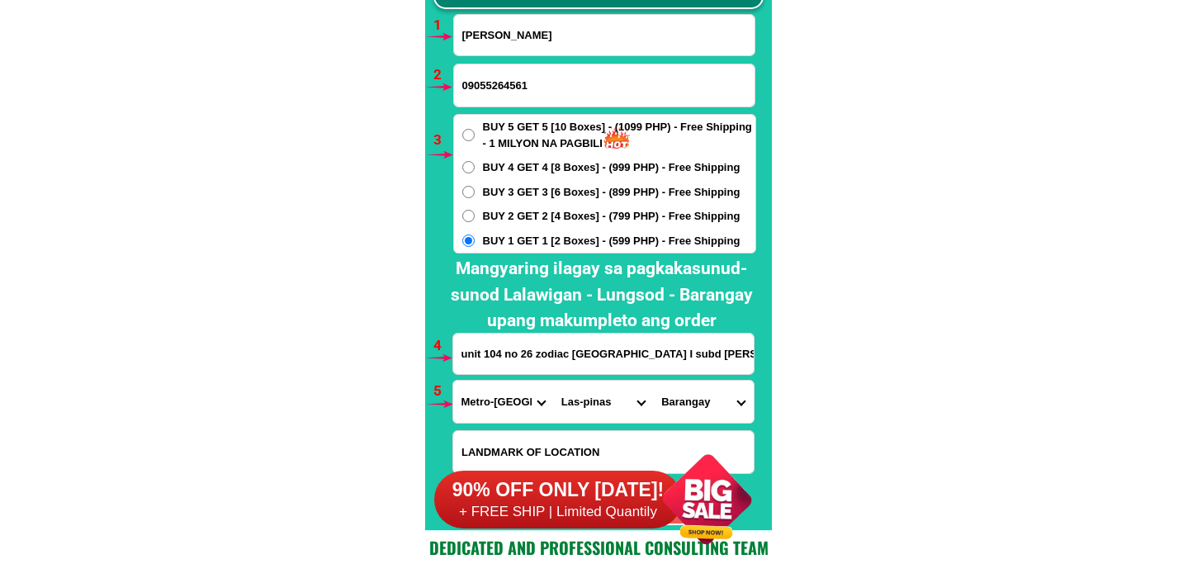
click at [716, 414] on select "Barangay [PERSON_NAME] dos [PERSON_NAME] uno B. f. international village [PERSO…" at bounding box center [703, 402] width 100 height 42
select select "63_21995761164"
click at [653, 381] on select "Barangay [PERSON_NAME] dos [PERSON_NAME] uno B. f. international village [PERSO…" at bounding box center [703, 402] width 100 height 42
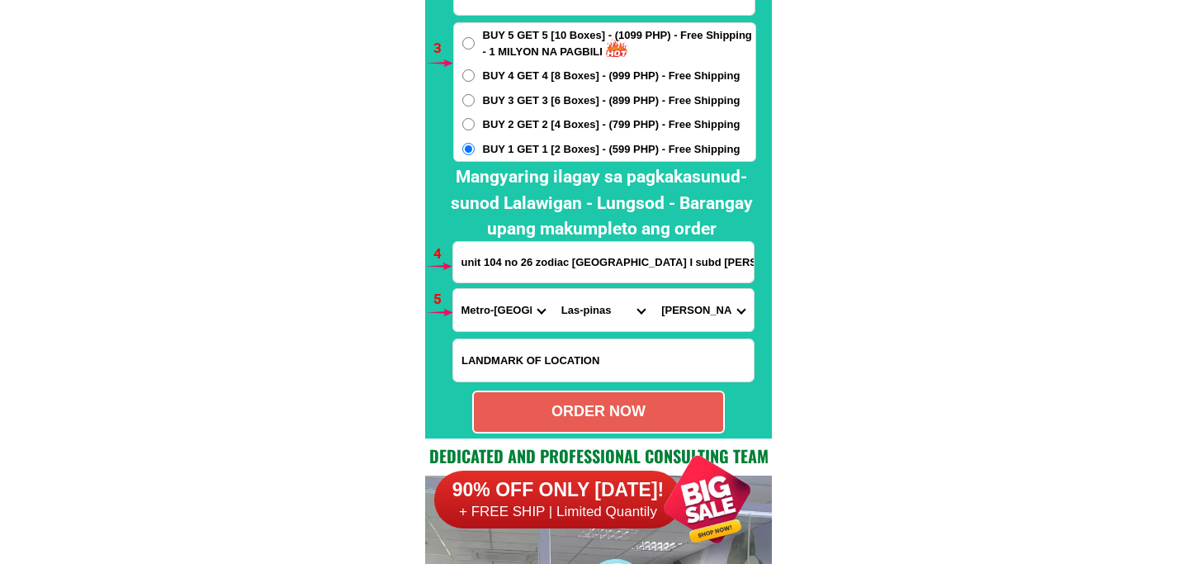
click at [641, 407] on div "ORDER NOW" at bounding box center [598, 411] width 249 height 22
radio input "true"
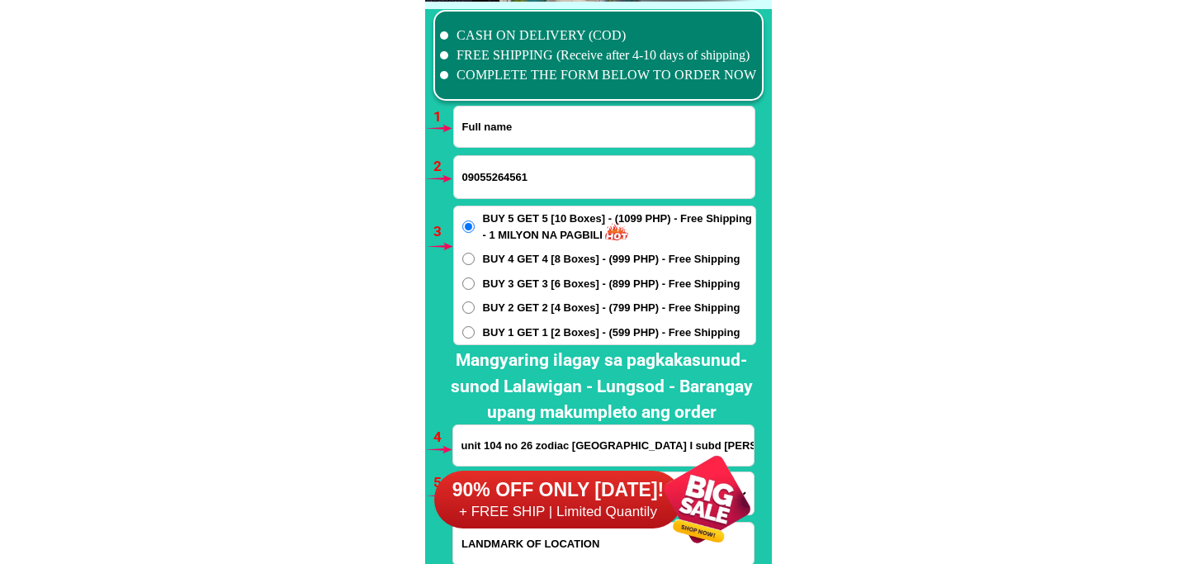
click at [518, 125] on input "Input full_name" at bounding box center [604, 126] width 300 height 40
paste input "[PERSON_NAME],[PERSON_NAME]"
type input "[PERSON_NAME],[PERSON_NAME]"
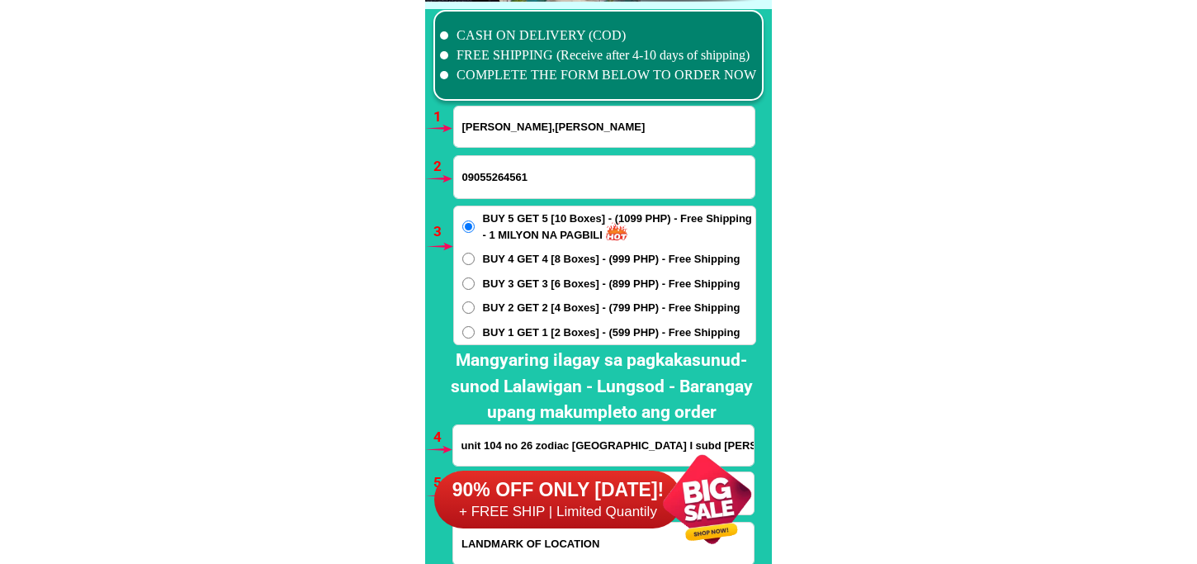
scroll to position [12230, 0]
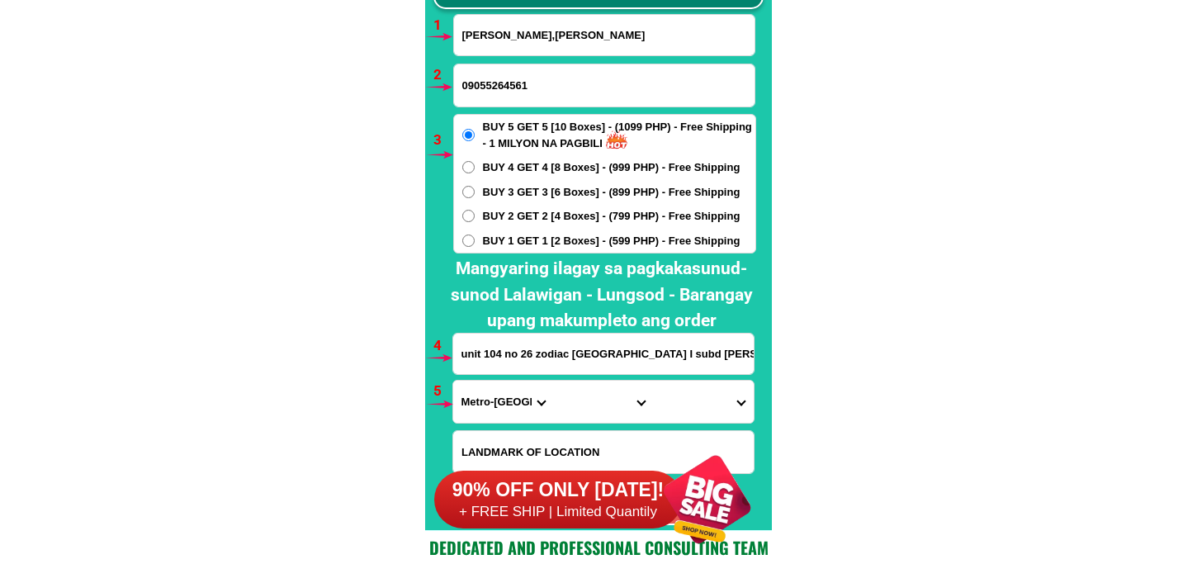
click at [518, 349] on input "unit 104 no 26 zodiac [GEOGRAPHIC_DATA] I subd [PERSON_NAME] uno Las pinas near…" at bounding box center [603, 353] width 300 height 40
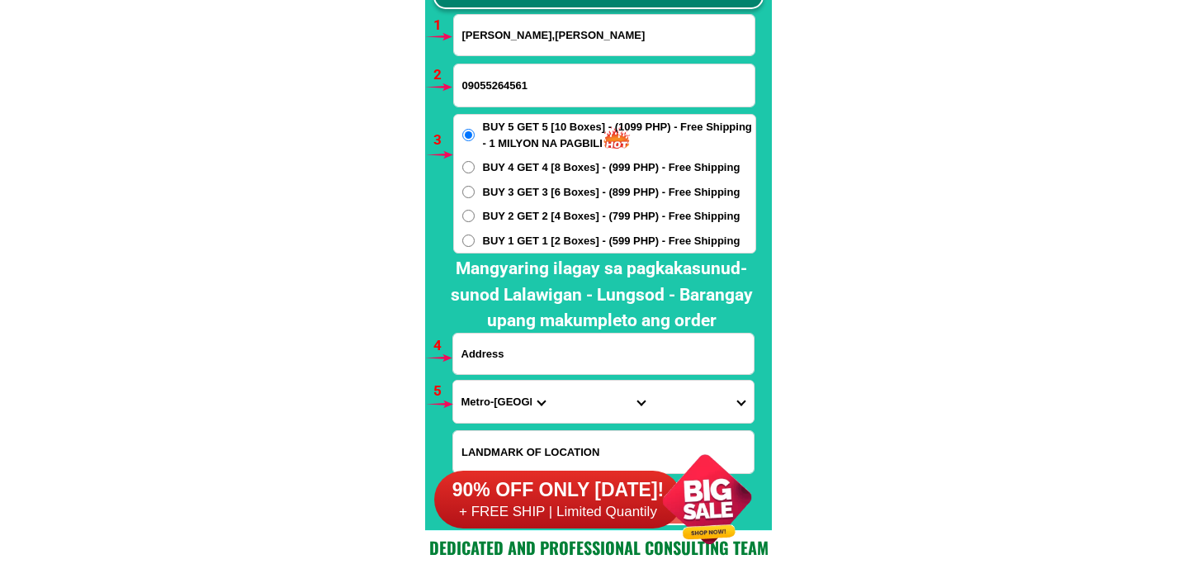
paste input "BRGY ,RIZAL WEST SAN [PERSON_NAME] [GEOGRAPHIC_DATA]"
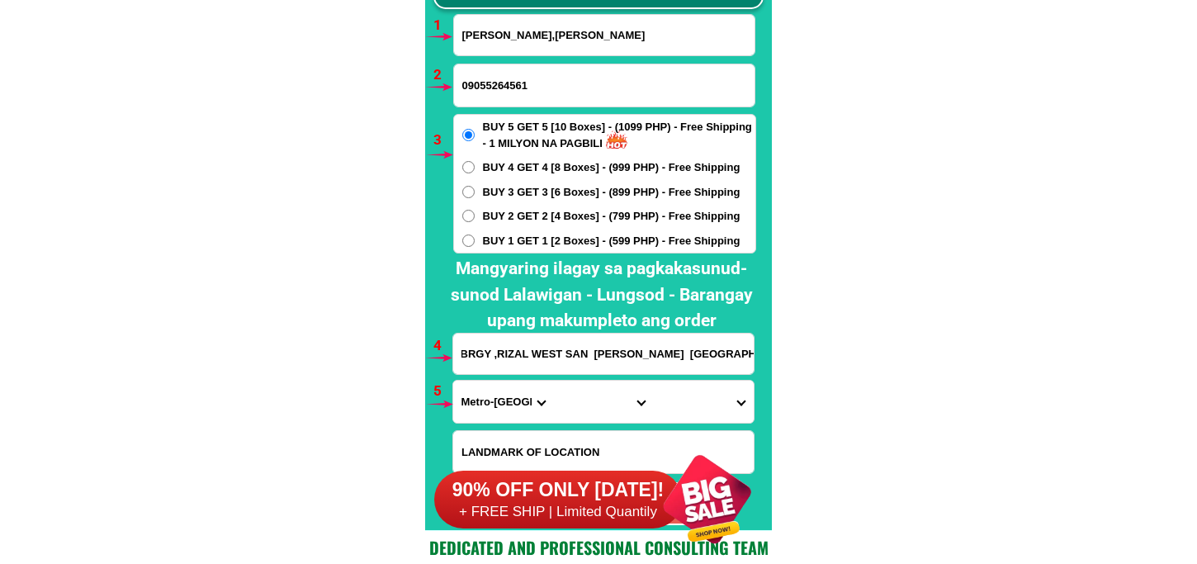
type input "BRGY ,RIZAL WEST SAN [PERSON_NAME] [GEOGRAPHIC_DATA]"
click at [483, 212] on span "BUY 2 GET 2 [4 Boxes] - (799 PHP) - Free Shipping" at bounding box center [612, 216] width 258 height 17
click at [475, 212] on input "BUY 2 GET 2 [4 Boxes] - (799 PHP) - Free Shipping" at bounding box center [468, 216] width 12 height 12
radio input "true"
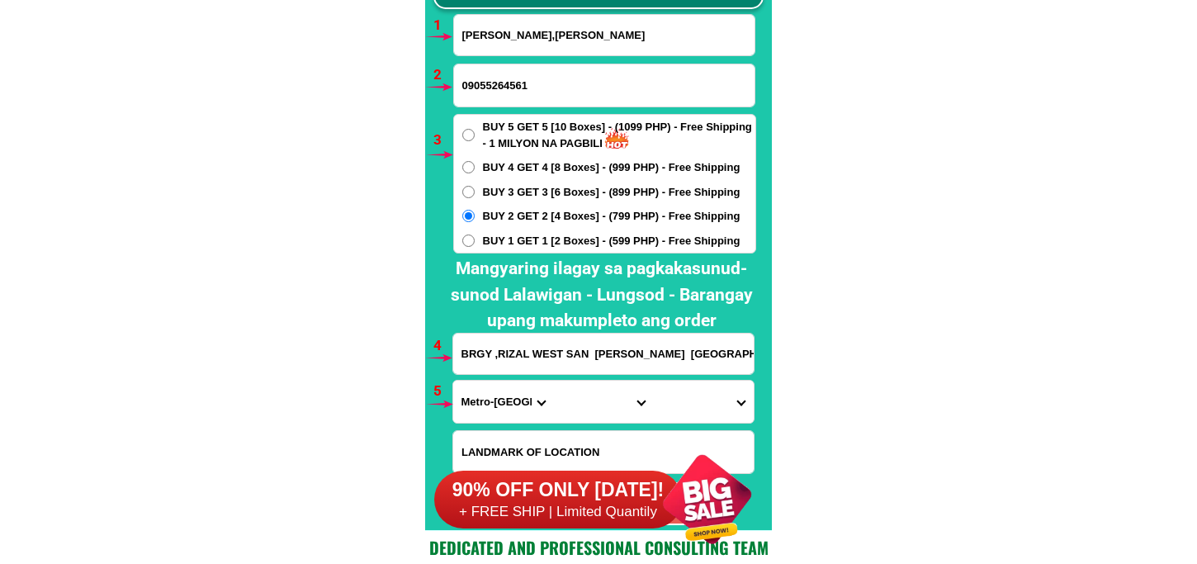
click at [570, 97] on input "09055264561" at bounding box center [604, 85] width 300 height 42
paste input "09380659609"
type input "09380659609"
drag, startPoint x: 489, startPoint y: 406, endPoint x: 500, endPoint y: 380, distance: 28.5
click at [488, 404] on select "Province [GEOGRAPHIC_DATA] [GEOGRAPHIC_DATA][PERSON_NAME][GEOGRAPHIC_DATA][GEOG…" at bounding box center [503, 402] width 100 height 42
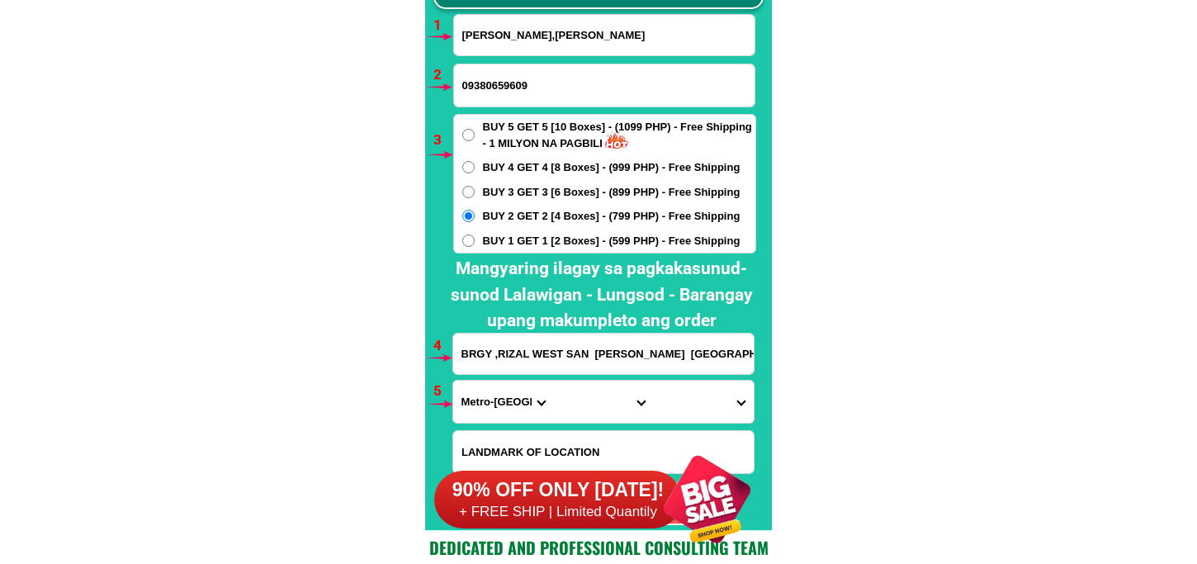
select select "63_305"
click at [453, 381] on select "Province [GEOGRAPHIC_DATA] [GEOGRAPHIC_DATA][PERSON_NAME][GEOGRAPHIC_DATA][GEOG…" at bounding box center [503, 402] width 100 height 42
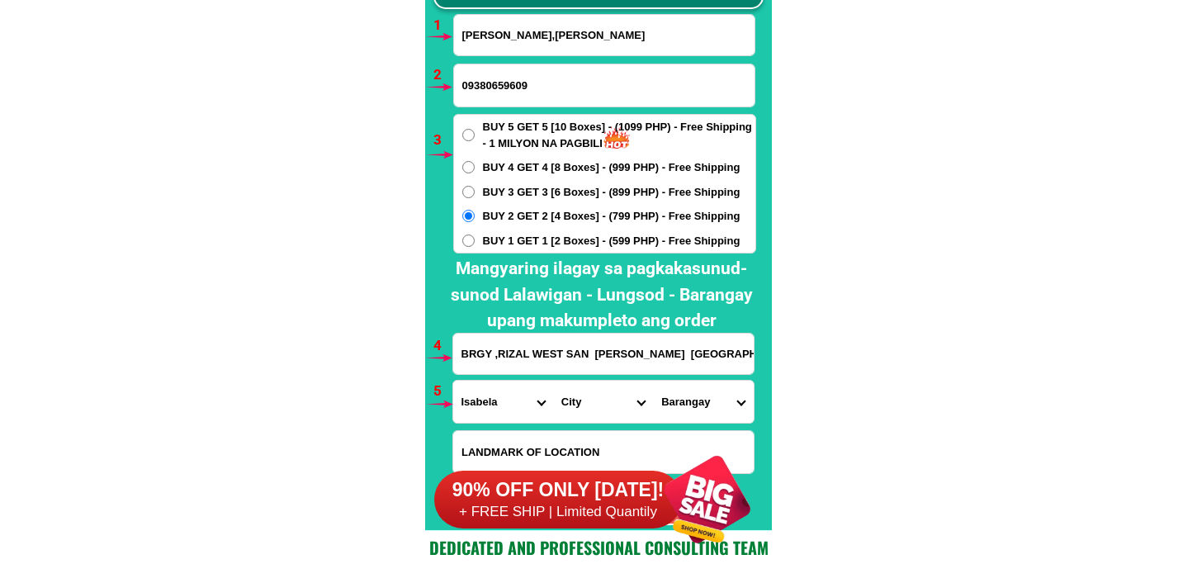
drag, startPoint x: 579, startPoint y: 400, endPoint x: 580, endPoint y: 382, distance: 17.4
click at [579, 396] on select "City [GEOGRAPHIC_DATA][PERSON_NAME]-city [GEOGRAPHIC_DATA][PERSON_NAME] Echague…" at bounding box center [603, 402] width 100 height 42
select select "63_3053506"
click at [553, 381] on select "City [GEOGRAPHIC_DATA][PERSON_NAME]-city [GEOGRAPHIC_DATA][PERSON_NAME] Echague…" at bounding box center [603, 402] width 100 height 42
click at [716, 410] on select "Barangay [PERSON_NAME] Gud Nagbukel Patanad [GEOGRAPHIC_DATA][PERSON_NAME][PERS…" at bounding box center [703, 402] width 100 height 42
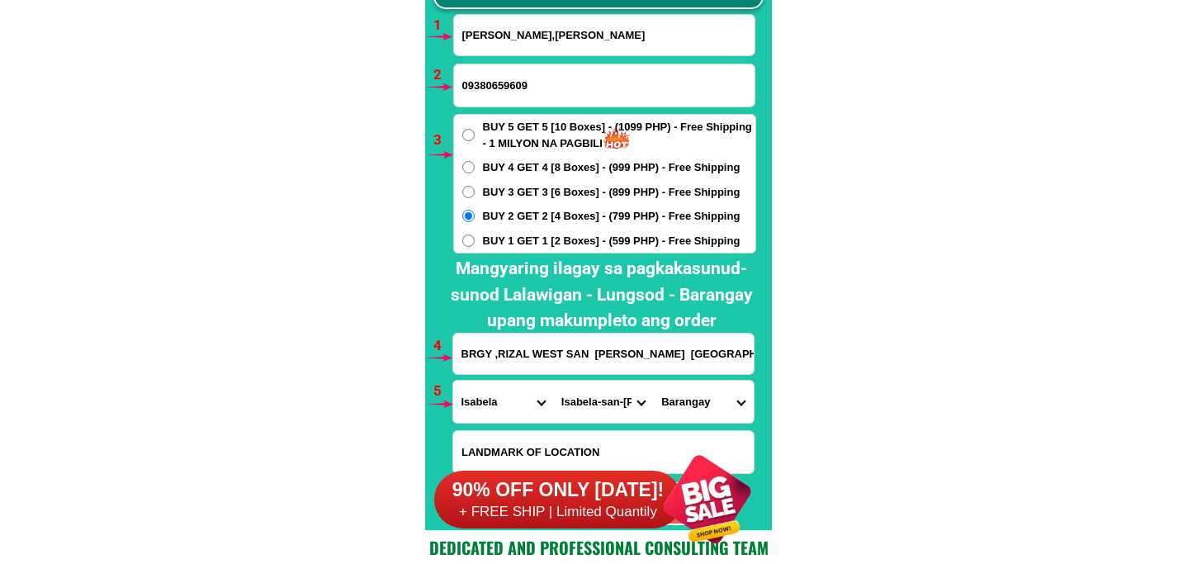
select select "63_30535063013"
click at [653, 381] on select "Barangay [PERSON_NAME] Gud Nagbukel Patanad [GEOGRAPHIC_DATA][PERSON_NAME][PERS…" at bounding box center [703, 402] width 100 height 42
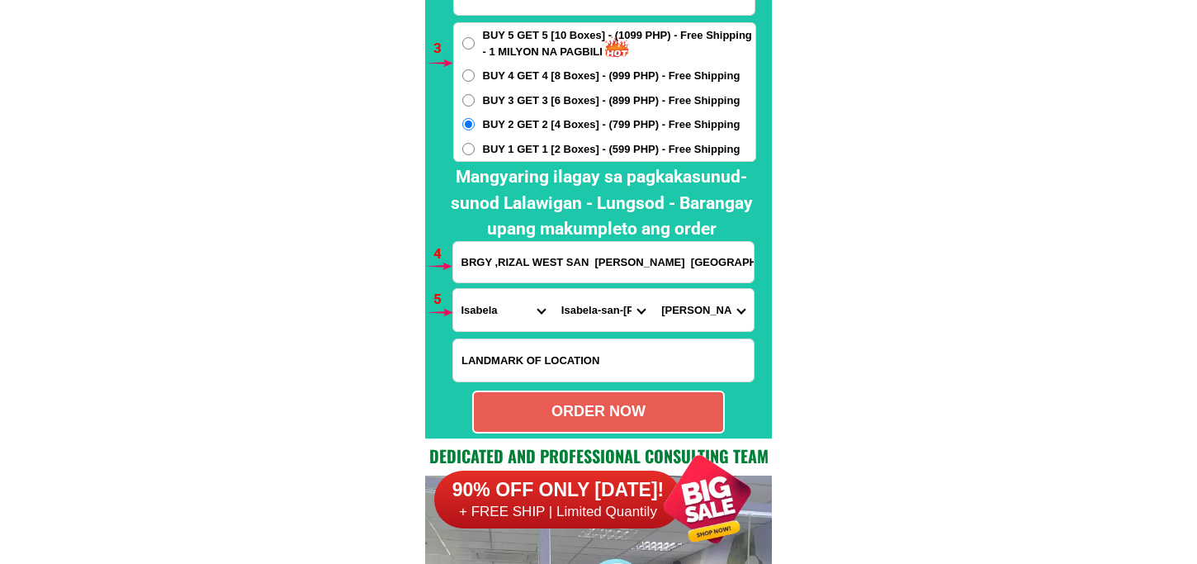
click at [600, 426] on div "ORDER NOW" at bounding box center [598, 411] width 253 height 43
type input "09380659609"
radio input "true"
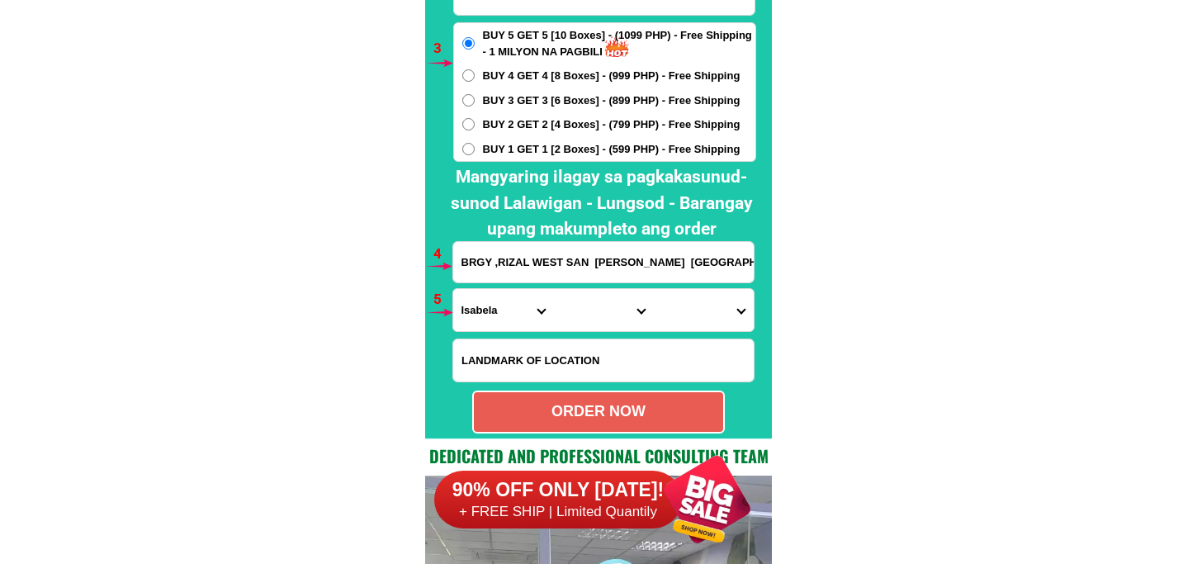
scroll to position [12138, 0]
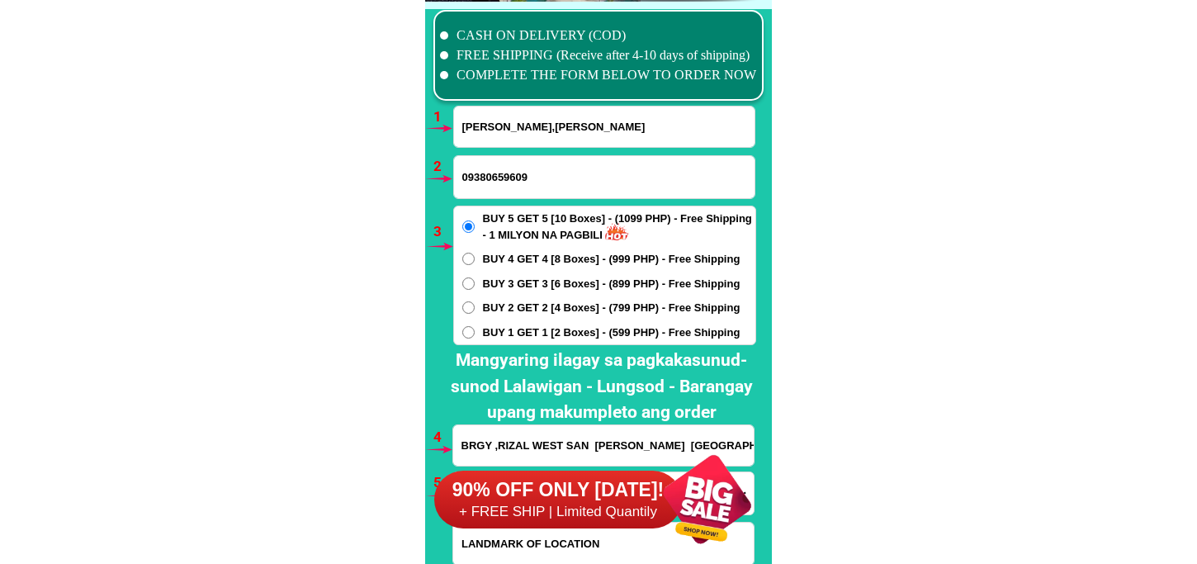
click at [513, 127] on input "[PERSON_NAME],[PERSON_NAME]" at bounding box center [604, 126] width 300 height 40
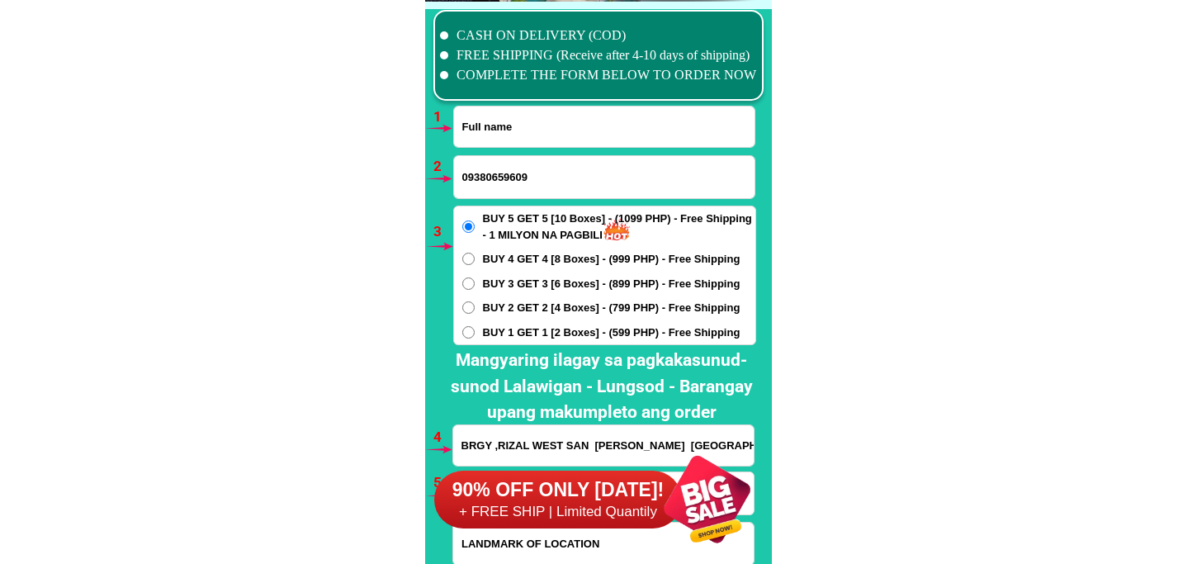
paste input "[PERSON_NAME] P, [PERSON_NAME]"
type input "[PERSON_NAME] P, [PERSON_NAME]"
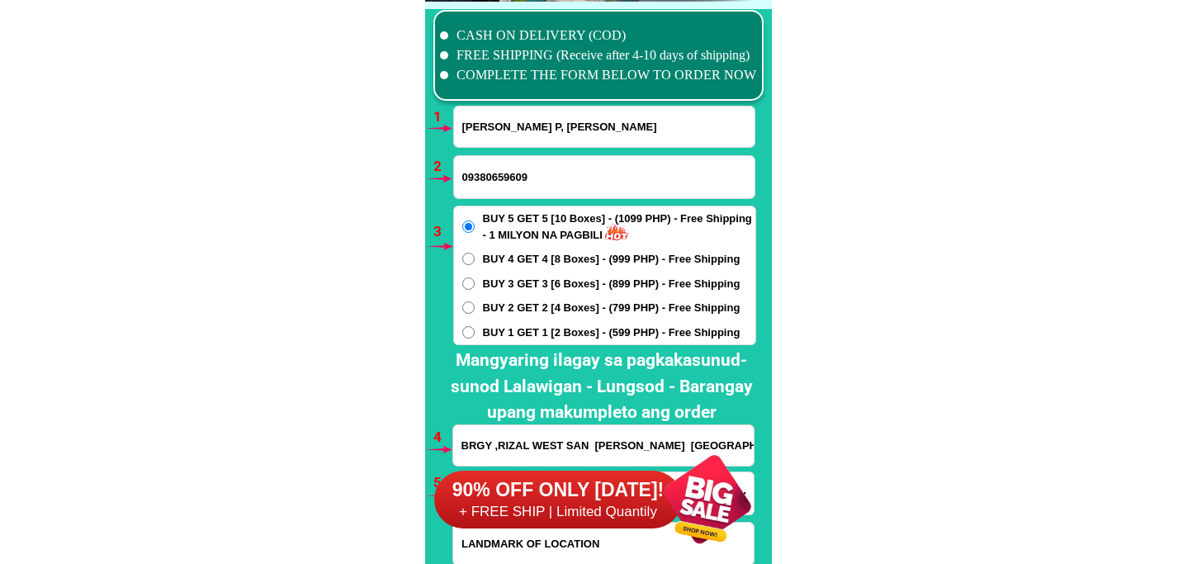
click at [500, 173] on input "09380659609" at bounding box center [604, 177] width 300 height 42
paste input "[PHONE_NUMBER]"
click at [510, 182] on input "[PHONE_NUMBER]" at bounding box center [604, 177] width 300 height 42
click at [488, 174] on input "0906-6609917" at bounding box center [604, 177] width 300 height 42
type input "09066609917"
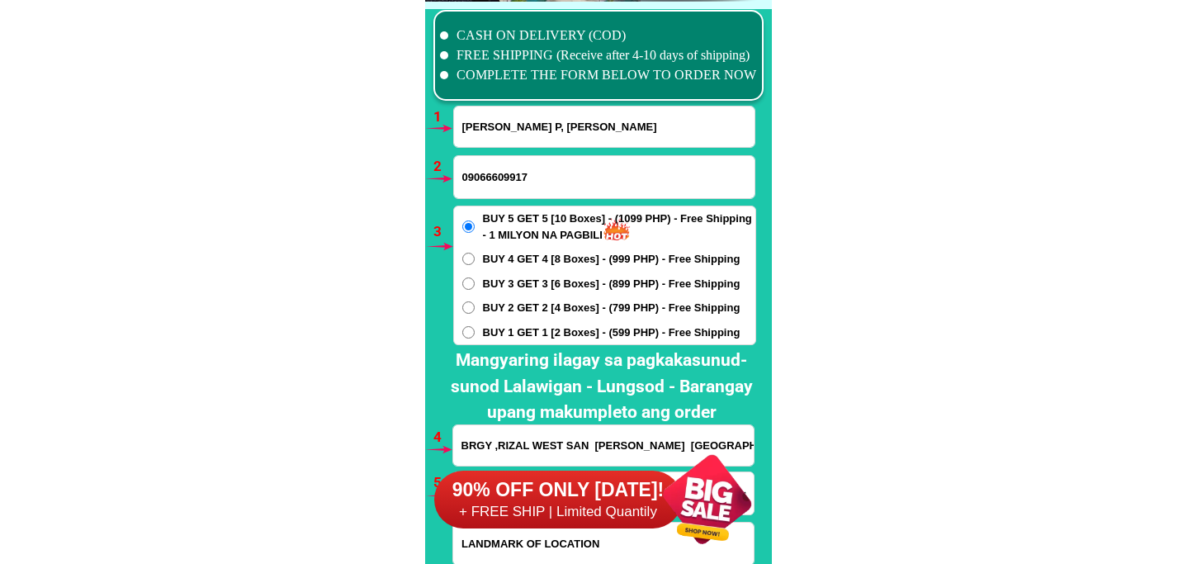
click at [492, 309] on span "BUY 2 GET 2 [4 Boxes] - (799 PHP) - Free Shipping" at bounding box center [612, 308] width 258 height 17
click at [475, 309] on input "BUY 2 GET 2 [4 Boxes] - (799 PHP) - Free Shipping" at bounding box center [468, 307] width 12 height 12
radio input "true"
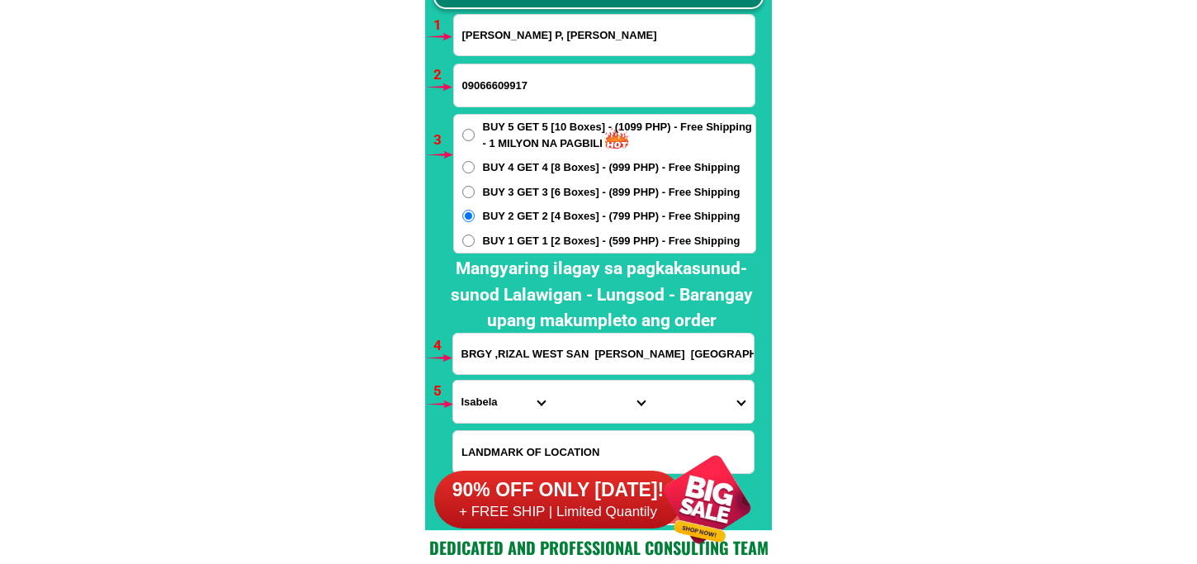
click at [518, 345] on input "BRGY ,RIZAL WEST SAN [PERSON_NAME] [GEOGRAPHIC_DATA]" at bounding box center [603, 353] width 300 height 40
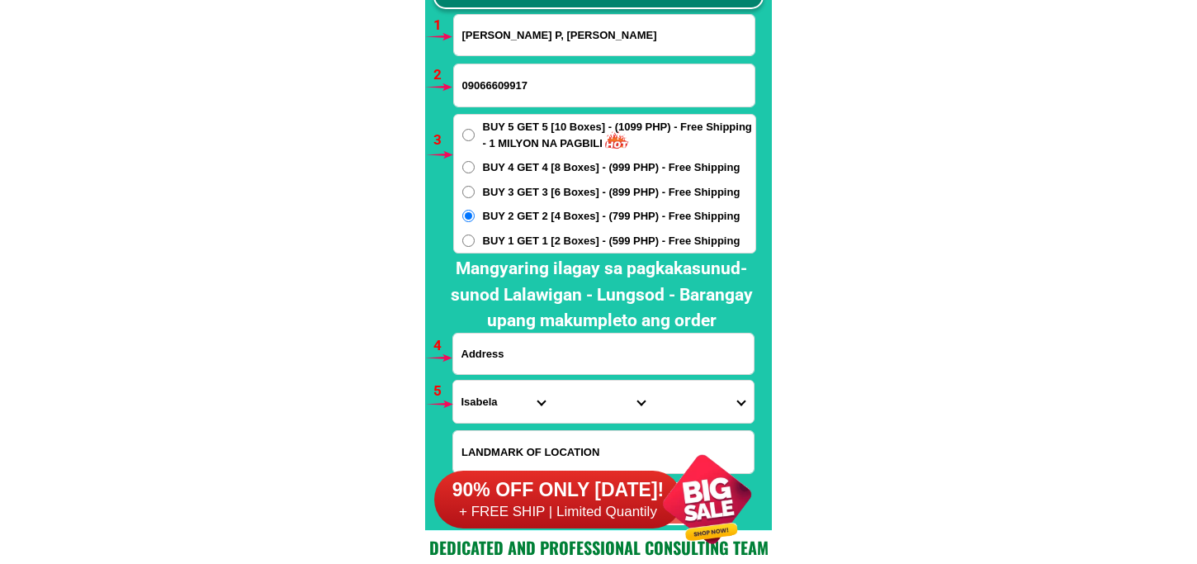
paste input "Barlis [GEOGRAPHIC_DATA] [GEOGRAPHIC_DATA]. Phil,"
type input "Barlis [GEOGRAPHIC_DATA] [GEOGRAPHIC_DATA]. Phil,"
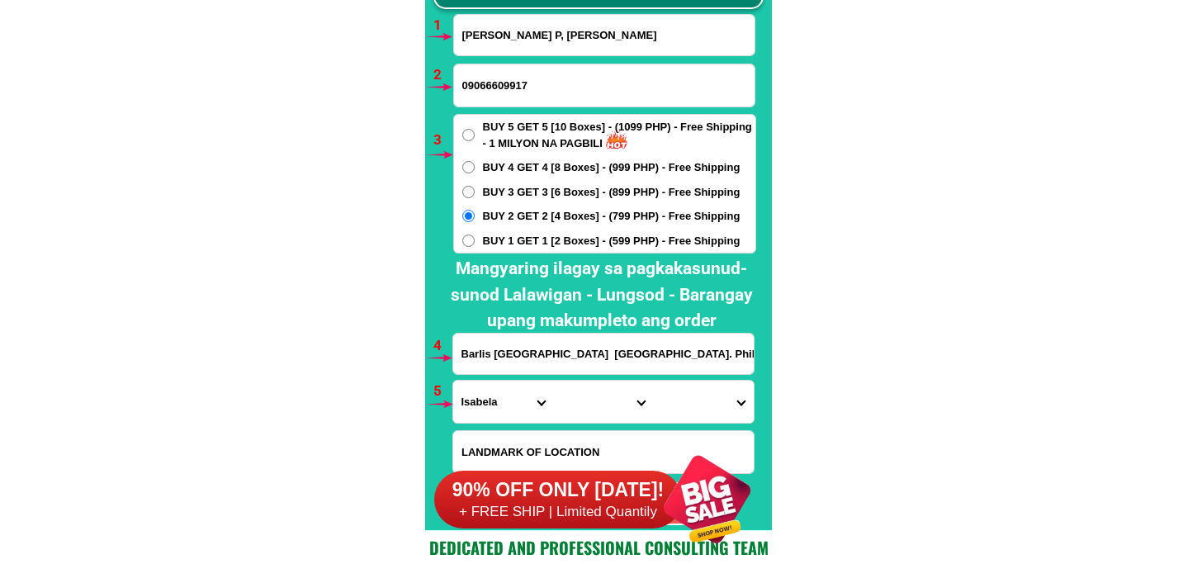
scroll to position [12321, 0]
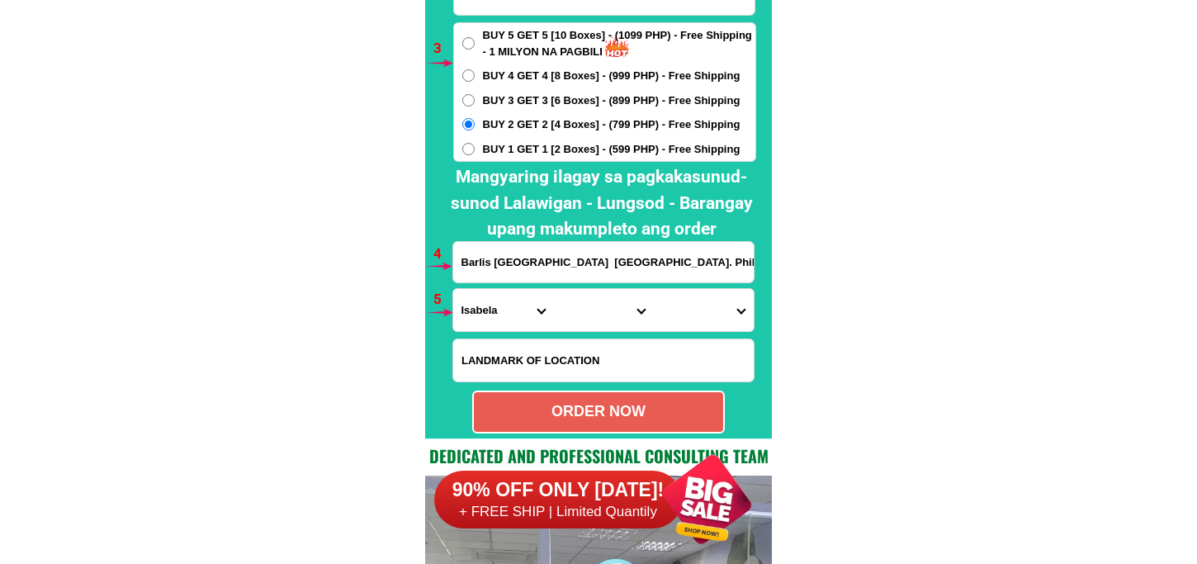
drag, startPoint x: 493, startPoint y: 297, endPoint x: 493, endPoint y: 287, distance: 9.9
click at [493, 297] on select "Province [GEOGRAPHIC_DATA] [GEOGRAPHIC_DATA][PERSON_NAME][GEOGRAPHIC_DATA][GEOG…" at bounding box center [503, 310] width 100 height 42
select select "63_198"
click at [453, 289] on select "Province [GEOGRAPHIC_DATA] [GEOGRAPHIC_DATA][PERSON_NAME][GEOGRAPHIC_DATA][GEOG…" at bounding box center [503, 310] width 100 height 42
drag, startPoint x: 599, startPoint y: 314, endPoint x: 600, endPoint y: 287, distance: 26.4
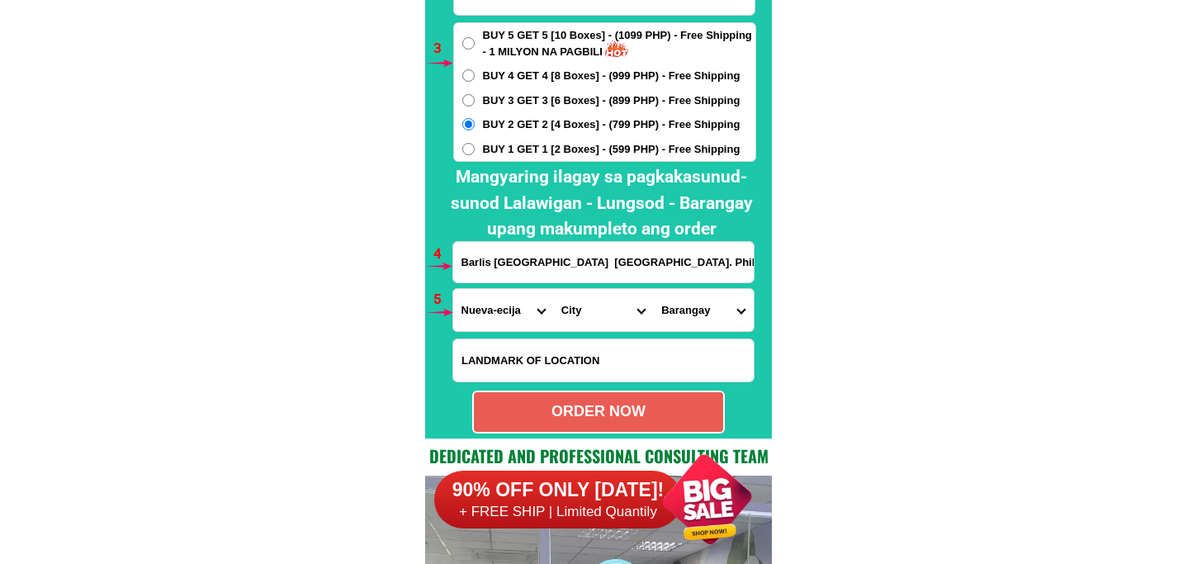
click at [599, 310] on select "City [GEOGRAPHIC_DATA] [GEOGRAPHIC_DATA] [GEOGRAPHIC_DATA]-city [GEOGRAPHIC_DAT…" at bounding box center [603, 310] width 100 height 42
select select "63_1988988"
click at [553, 289] on select "City [GEOGRAPHIC_DATA] [GEOGRAPHIC_DATA] [GEOGRAPHIC_DATA]-city [GEOGRAPHIC_DAT…" at bounding box center [603, 310] width 100 height 42
click at [686, 304] on select "Barangay Aduas centro (aduas) Aduas norte Aduas sur [GEOGRAPHIC_DATA] buhay Bag…" at bounding box center [703, 310] width 100 height 42
select select "63_19889883296"
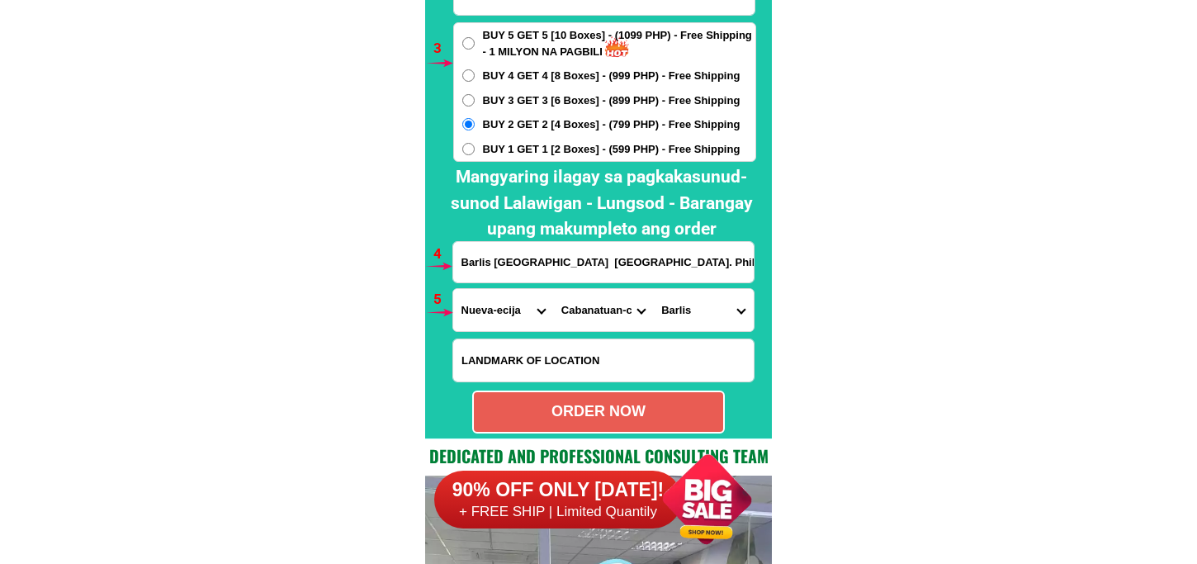
click at [653, 289] on select "Barangay Aduas centro (aduas) Aduas norte Aduas sur [GEOGRAPHIC_DATA] buhay Bag…" at bounding box center [703, 310] width 100 height 42
click at [531, 403] on div "ORDER NOW" at bounding box center [598, 411] width 249 height 22
radio input "true"
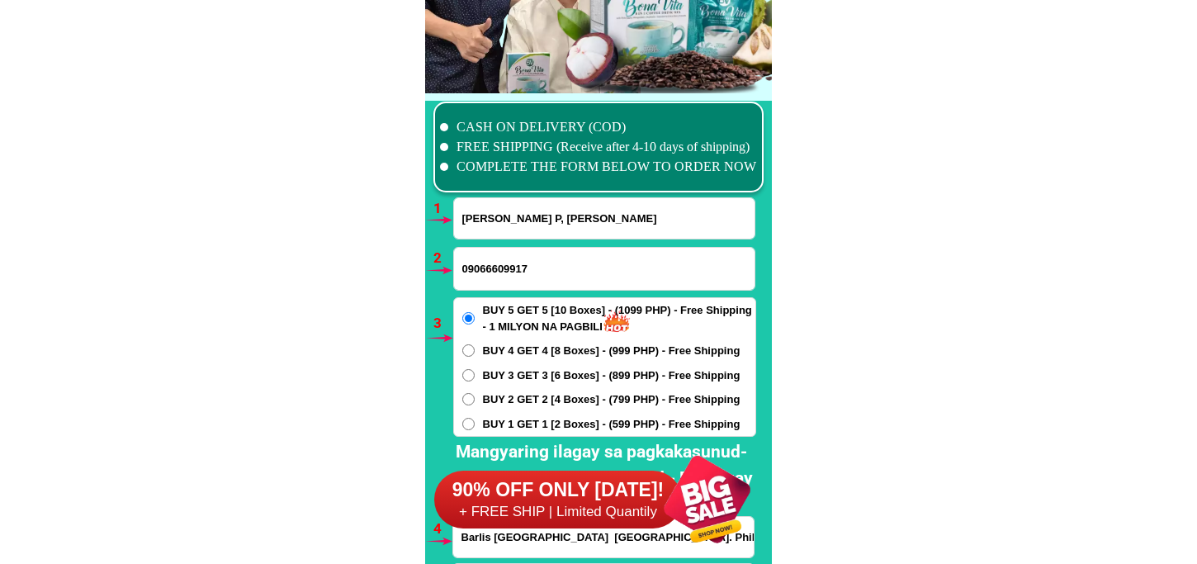
click at [508, 235] on input "[PERSON_NAME] P, [PERSON_NAME]" at bounding box center [604, 218] width 300 height 40
paste input "[PERSON_NAME] Role"
type input "[PERSON_NAME] Role"
click at [505, 275] on input "09066609917" at bounding box center [604, 269] width 300 height 42
paste input "09354403982"
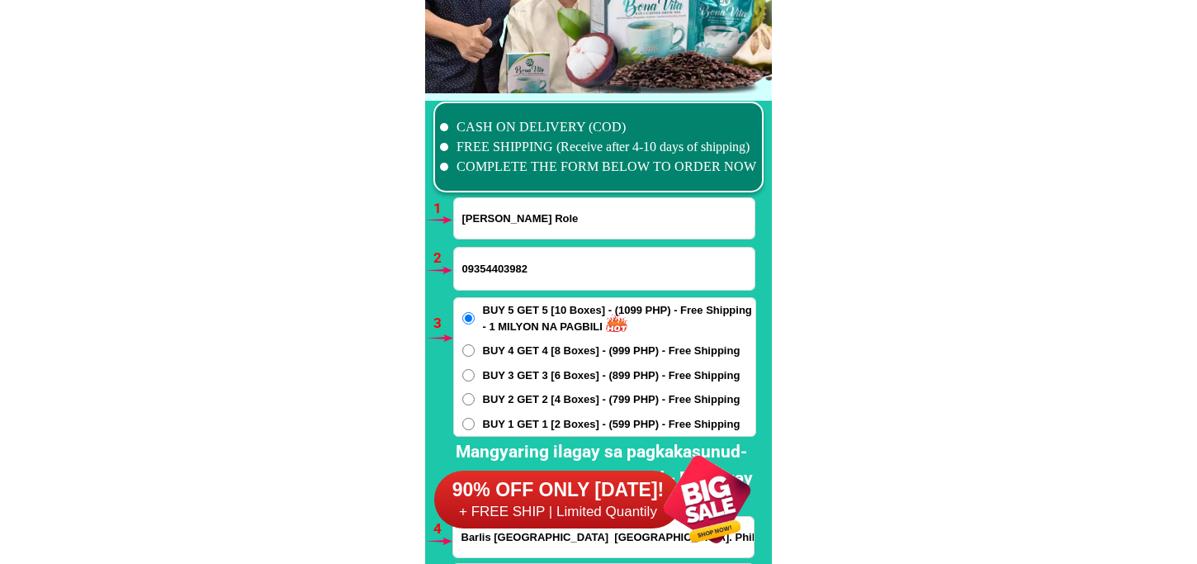
scroll to position [12138, 0]
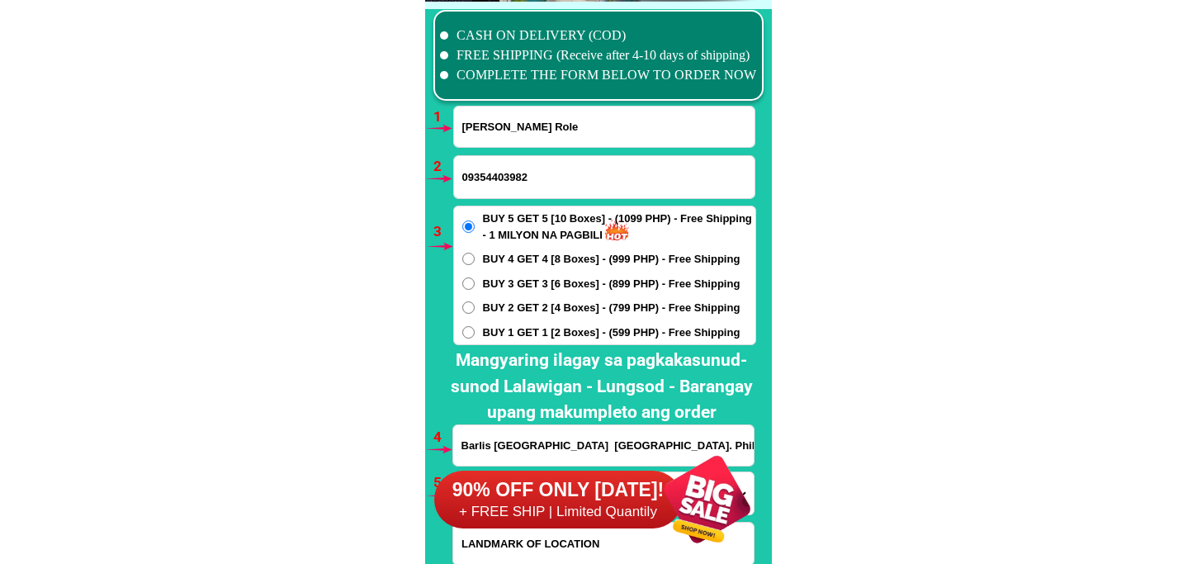
type input "09354403982"
click at [518, 286] on span "BUY 3 GET 3 [6 Boxes] - (899 PHP) - Free Shipping" at bounding box center [612, 284] width 258 height 17
click at [475, 286] on input "BUY 3 GET 3 [6 Boxes] - (899 PHP) - Free Shipping" at bounding box center [468, 283] width 12 height 12
radio input "true"
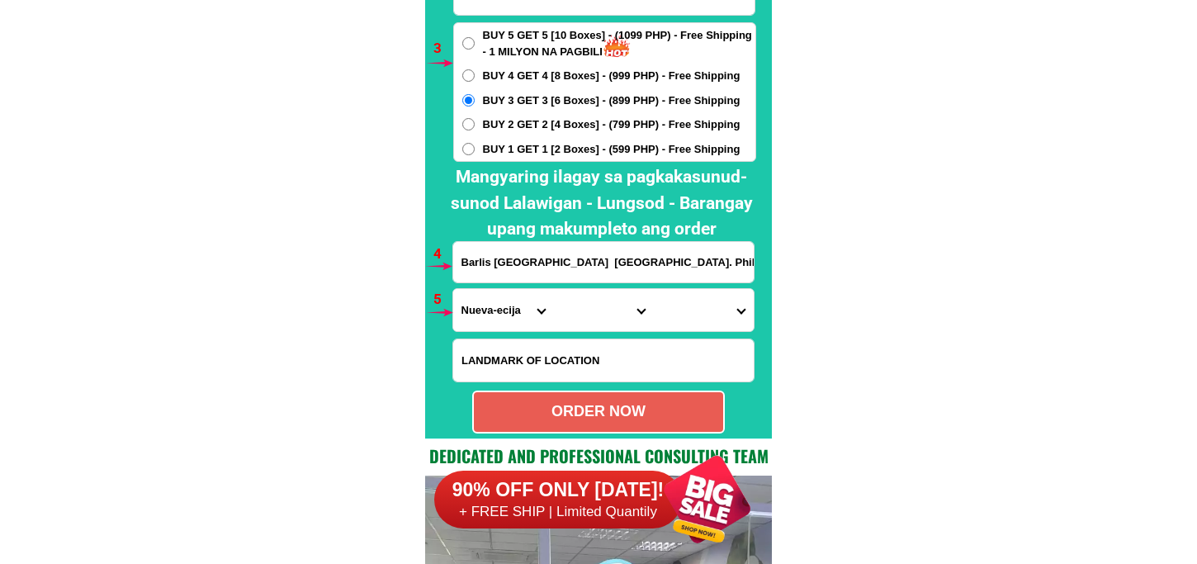
click at [522, 269] on input "Barlis [GEOGRAPHIC_DATA] [GEOGRAPHIC_DATA]. Phil," at bounding box center [603, 262] width 300 height 40
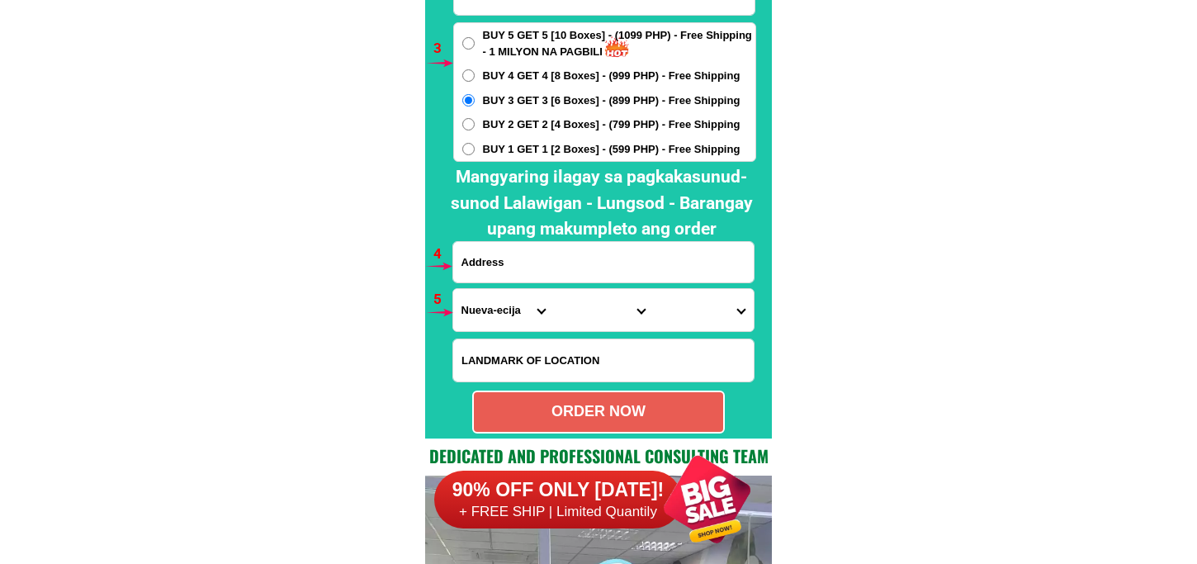
paste input "manaul mansalay or .mdro .mlapit sa Lugar ni [PERSON_NAME] Ang bubong dilaw Ang…"
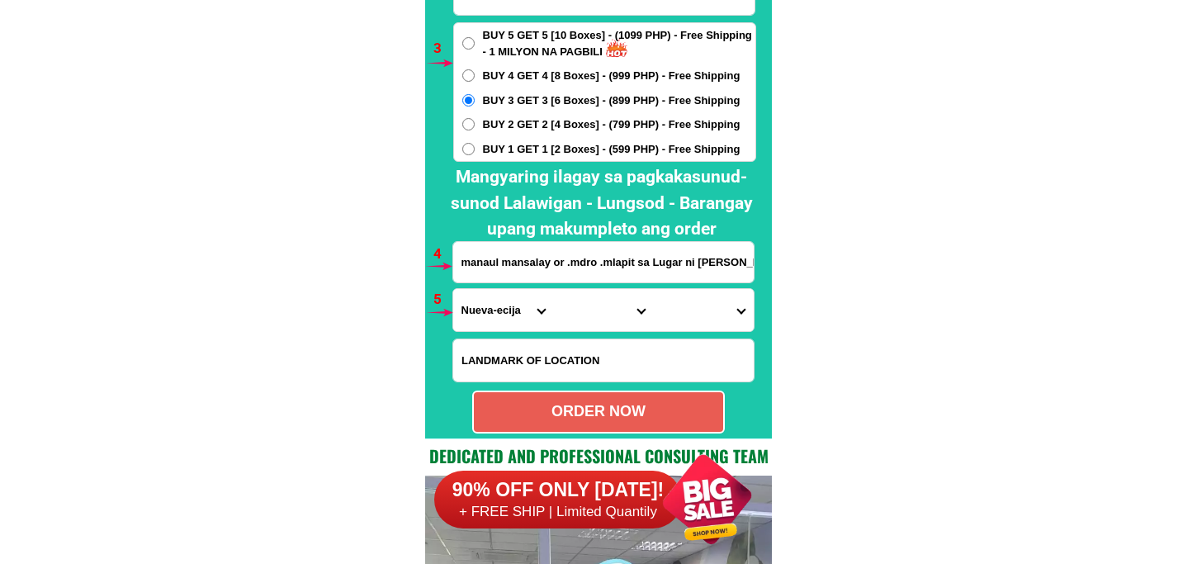
scroll to position [0, 248]
type input "manaul mansalay or .mdro .mlapit sa Lugar ni [PERSON_NAME] Ang bubong dilaw Ang…"
click at [508, 309] on select "Province [GEOGRAPHIC_DATA] [GEOGRAPHIC_DATA][PERSON_NAME][GEOGRAPHIC_DATA][GEOG…" at bounding box center [503, 310] width 100 height 42
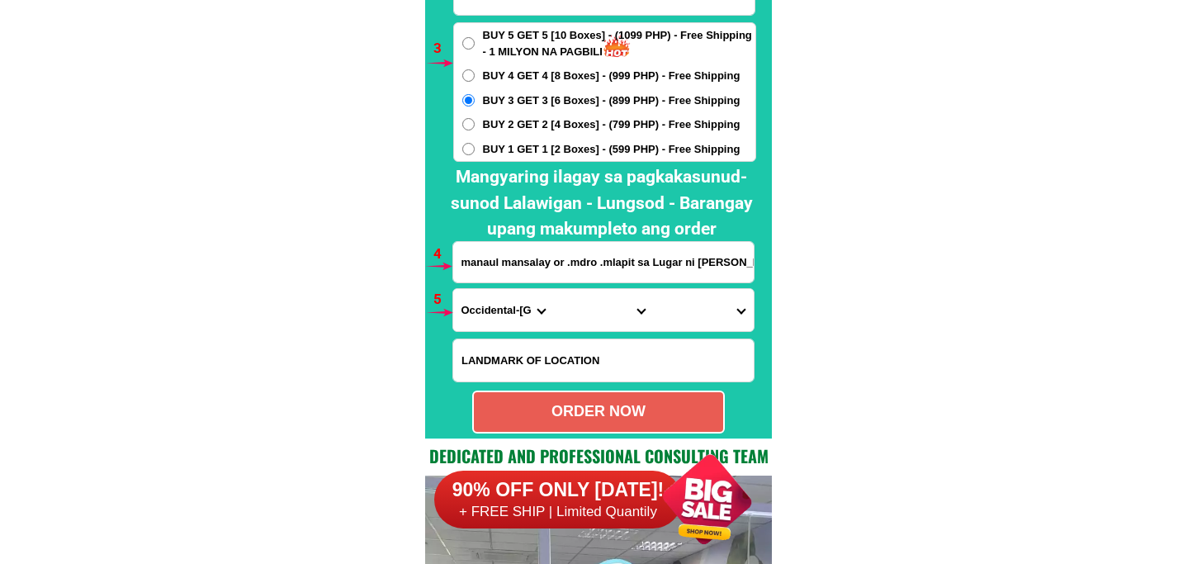
click at [453, 289] on select "Province [GEOGRAPHIC_DATA] [GEOGRAPHIC_DATA][PERSON_NAME][GEOGRAPHIC_DATA][GEOG…" at bounding box center [503, 310] width 100 height 42
click at [489, 323] on select "Province [GEOGRAPHIC_DATA] [GEOGRAPHIC_DATA][PERSON_NAME][GEOGRAPHIC_DATA][GEOG…" at bounding box center [503, 310] width 100 height 42
click at [489, 306] on select "Province [GEOGRAPHIC_DATA] [GEOGRAPHIC_DATA][PERSON_NAME][GEOGRAPHIC_DATA][GEOG…" at bounding box center [503, 310] width 100 height 42
drag, startPoint x: 492, startPoint y: 306, endPoint x: 496, endPoint y: 291, distance: 16.2
click at [492, 306] on select "Province [GEOGRAPHIC_DATA] [GEOGRAPHIC_DATA][PERSON_NAME][GEOGRAPHIC_DATA][GEOG…" at bounding box center [503, 310] width 100 height 42
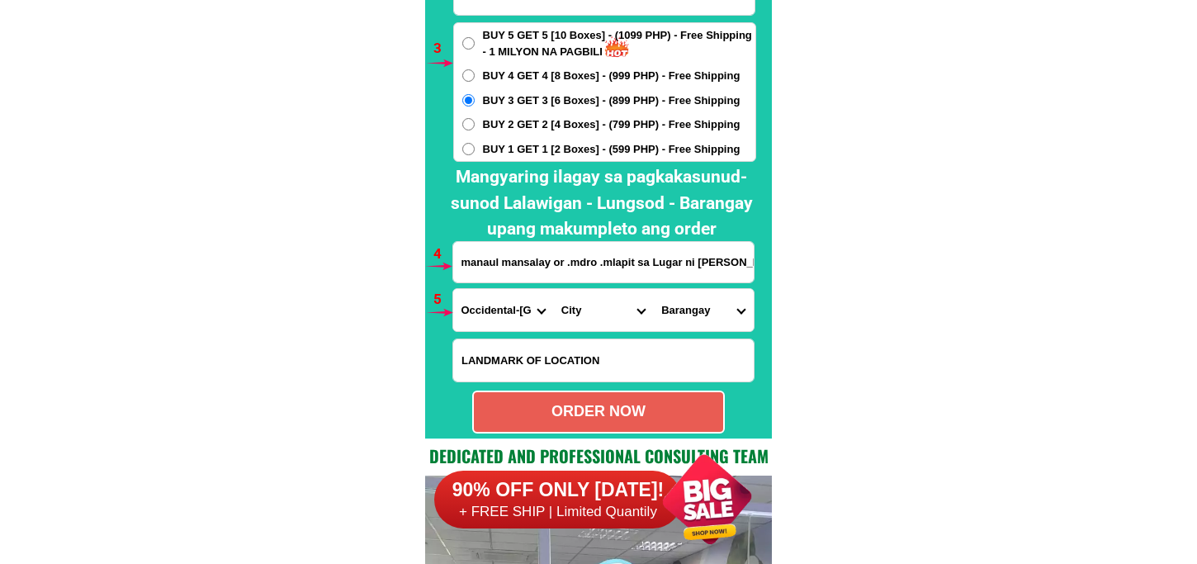
select select "63_673"
click at [453, 289] on select "Province [GEOGRAPHIC_DATA] [GEOGRAPHIC_DATA][PERSON_NAME][GEOGRAPHIC_DATA][GEOG…" at bounding box center [503, 310] width 100 height 42
drag, startPoint x: 578, startPoint y: 306, endPoint x: 578, endPoint y: 291, distance: 14.9
click at [578, 306] on select "City [PERSON_NAME] [PERSON_NAME][GEOGRAPHIC_DATA][GEOGRAPHIC_DATA]-city [GEOGRA…" at bounding box center [603, 310] width 100 height 42
select select "63_6733621"
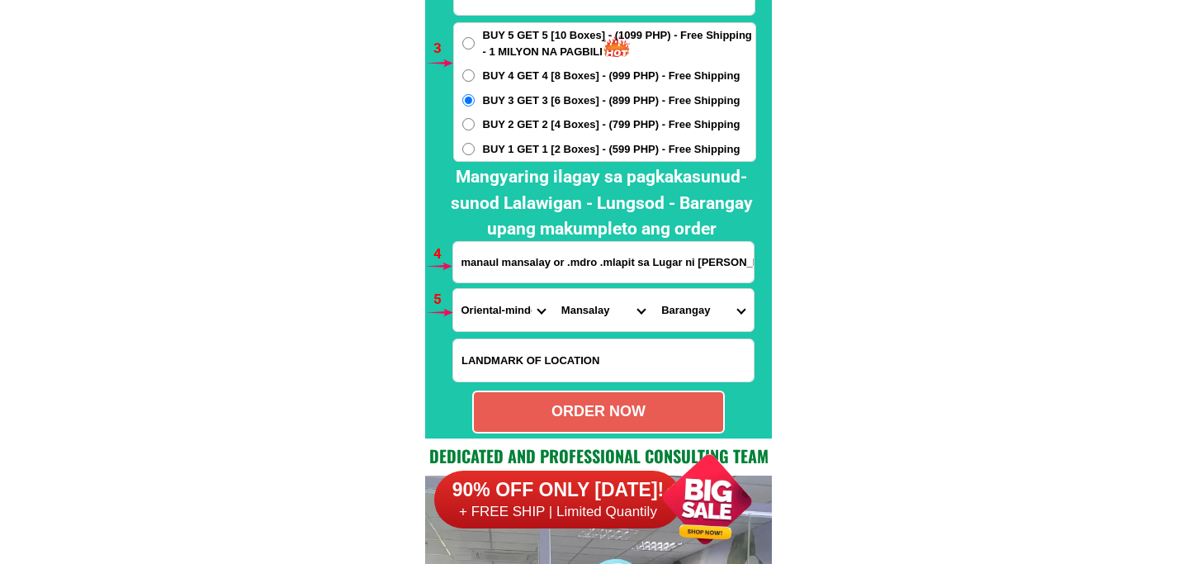
click at [553, 289] on select "City [PERSON_NAME] [PERSON_NAME][GEOGRAPHIC_DATA][GEOGRAPHIC_DATA]-city [GEOGRA…" at bounding box center [603, 310] width 100 height 42
drag, startPoint x: 707, startPoint y: 315, endPoint x: 705, endPoint y: 291, distance: 24.1
click at [707, 314] on select "Barangay B. [PERSON_NAME] Bonbon Budburan Cabalwa [GEOGRAPHIC_DATA][PERSON_NAME…" at bounding box center [703, 310] width 100 height 42
select select "63_67336213826"
click at [653, 289] on select "Barangay B. [PERSON_NAME] Bonbon Budburan Cabalwa [GEOGRAPHIC_DATA][PERSON_NAME…" at bounding box center [703, 310] width 100 height 42
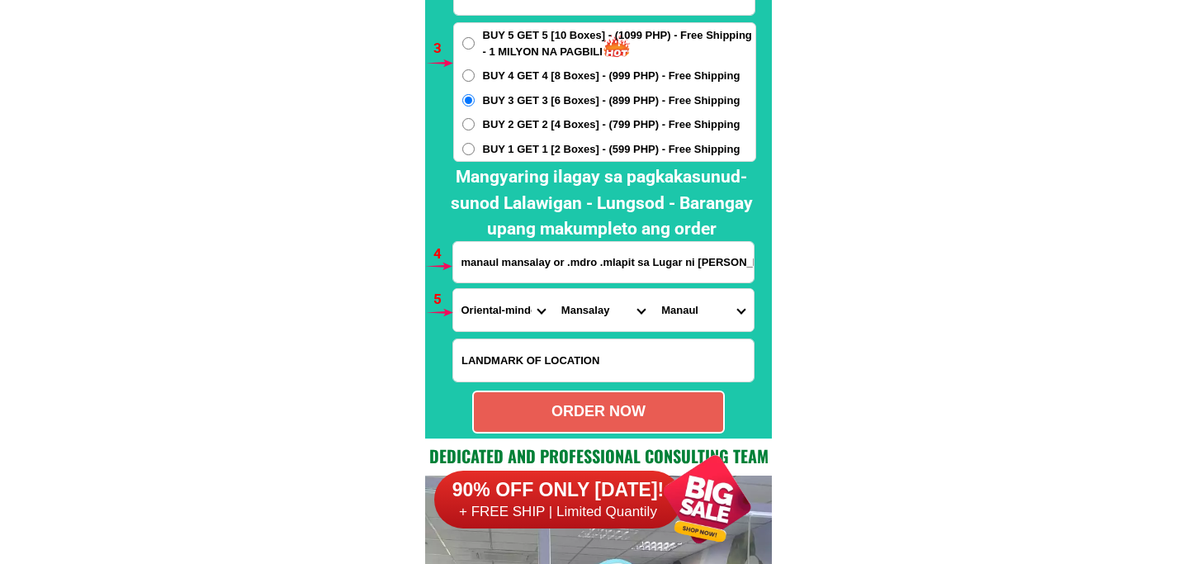
scroll to position [12413, 0]
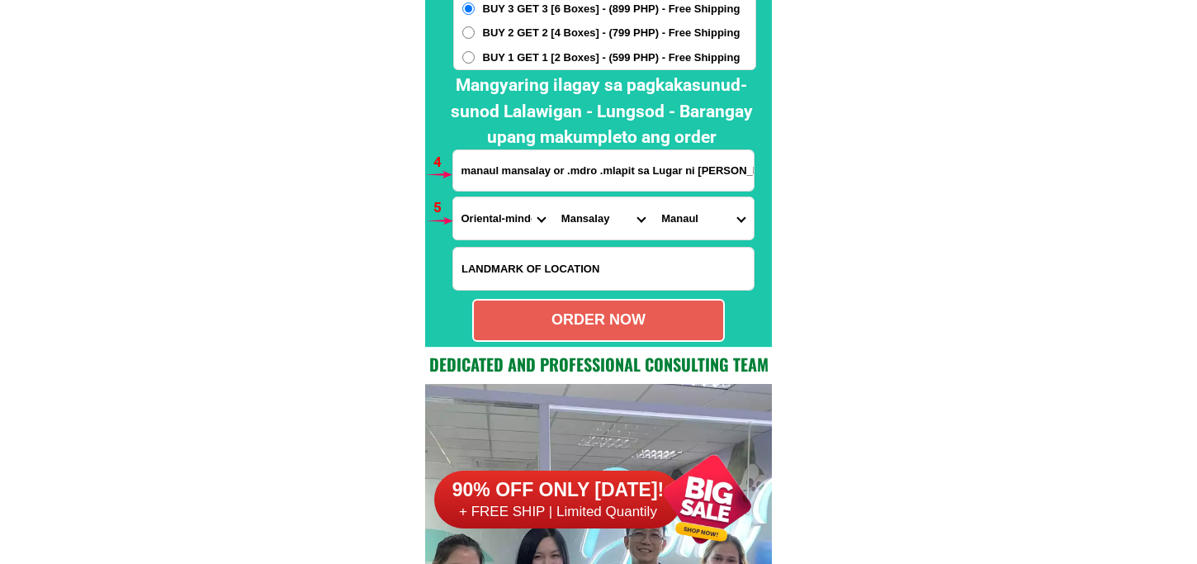
click at [619, 326] on div "ORDER NOW" at bounding box center [598, 320] width 249 height 22
radio input "true"
